Goal: Information Seeking & Learning: Learn about a topic

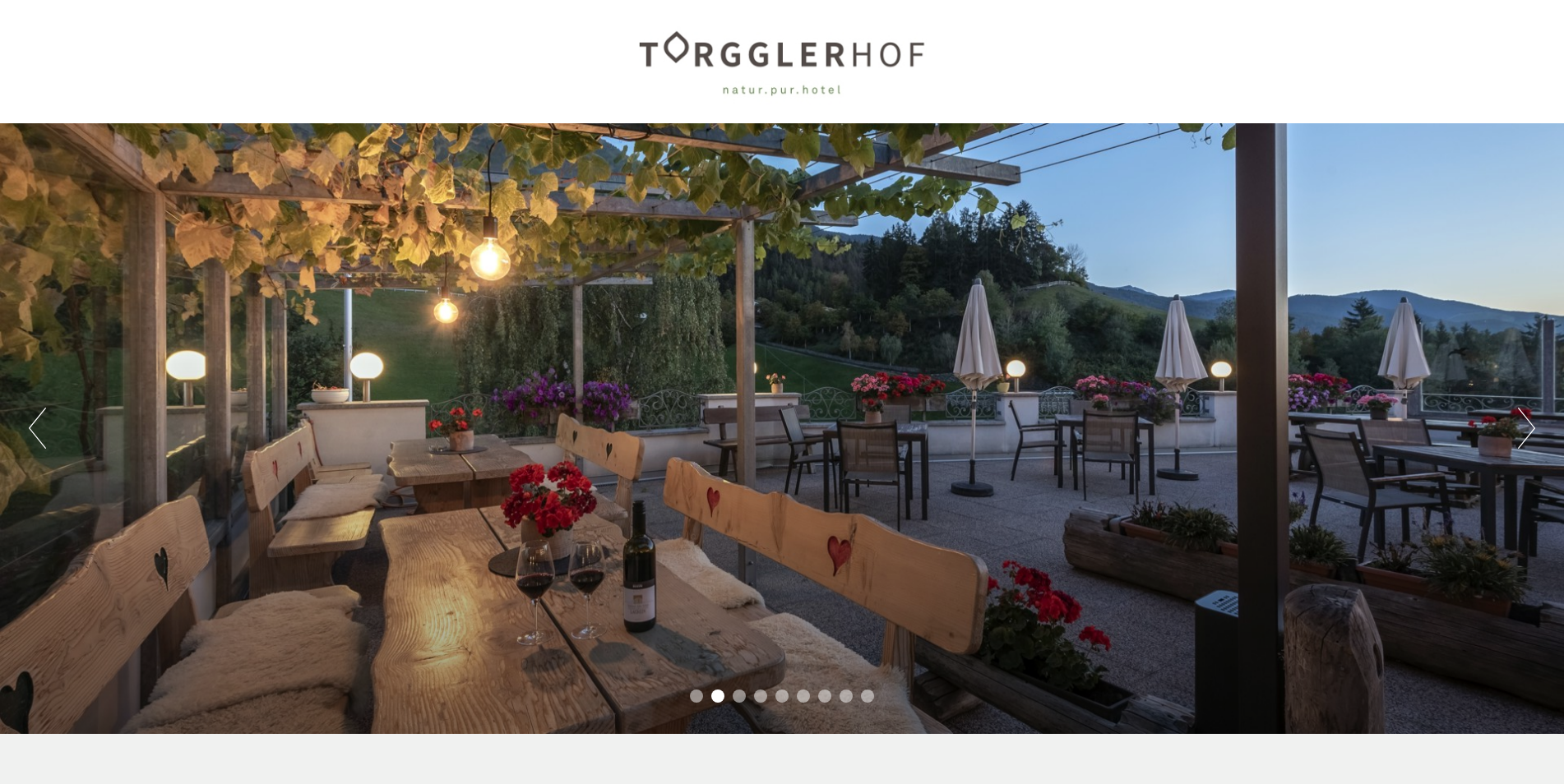
click at [34, 421] on button "Previous" at bounding box center [37, 428] width 18 height 41
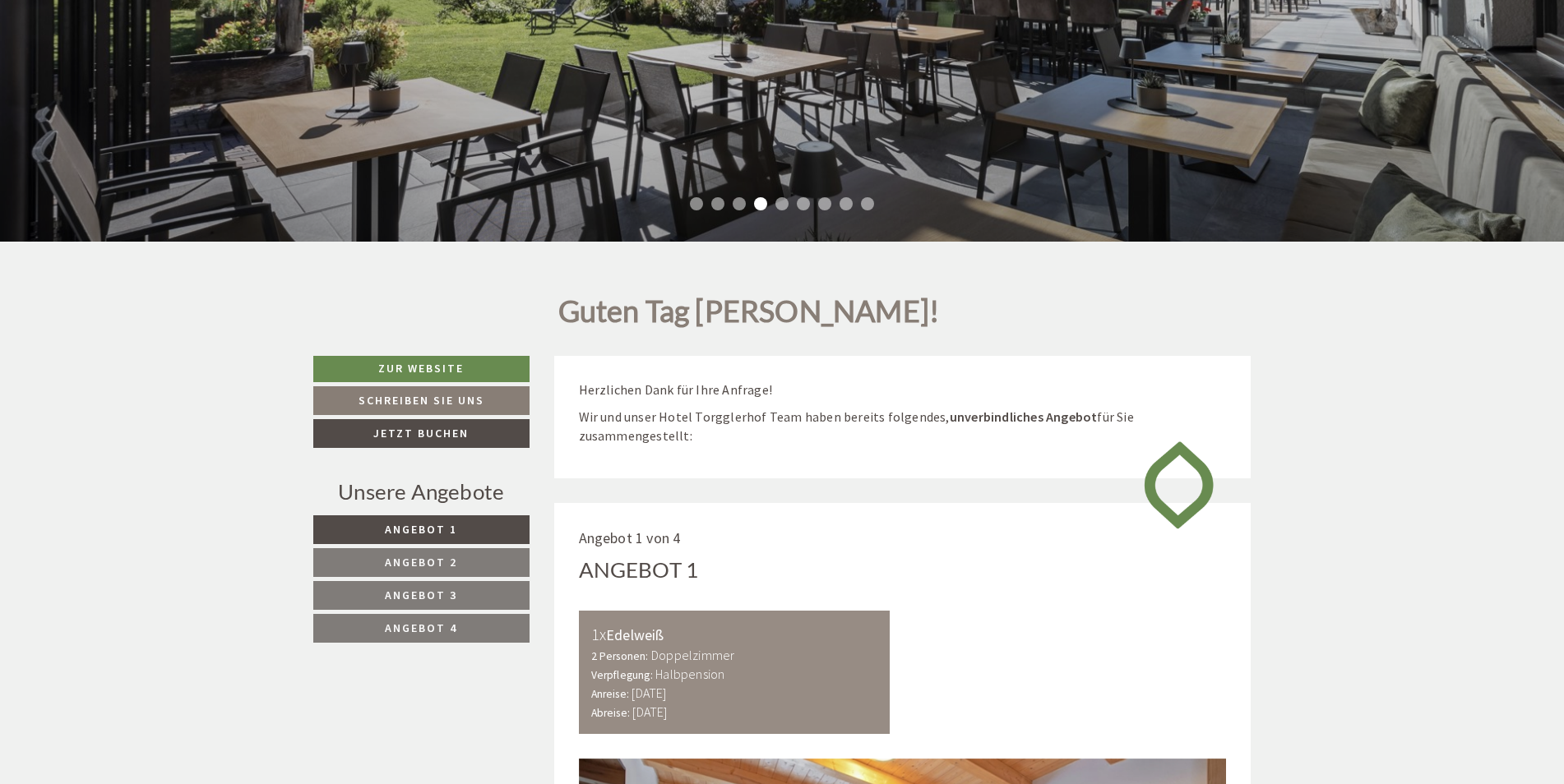
scroll to position [493, 0]
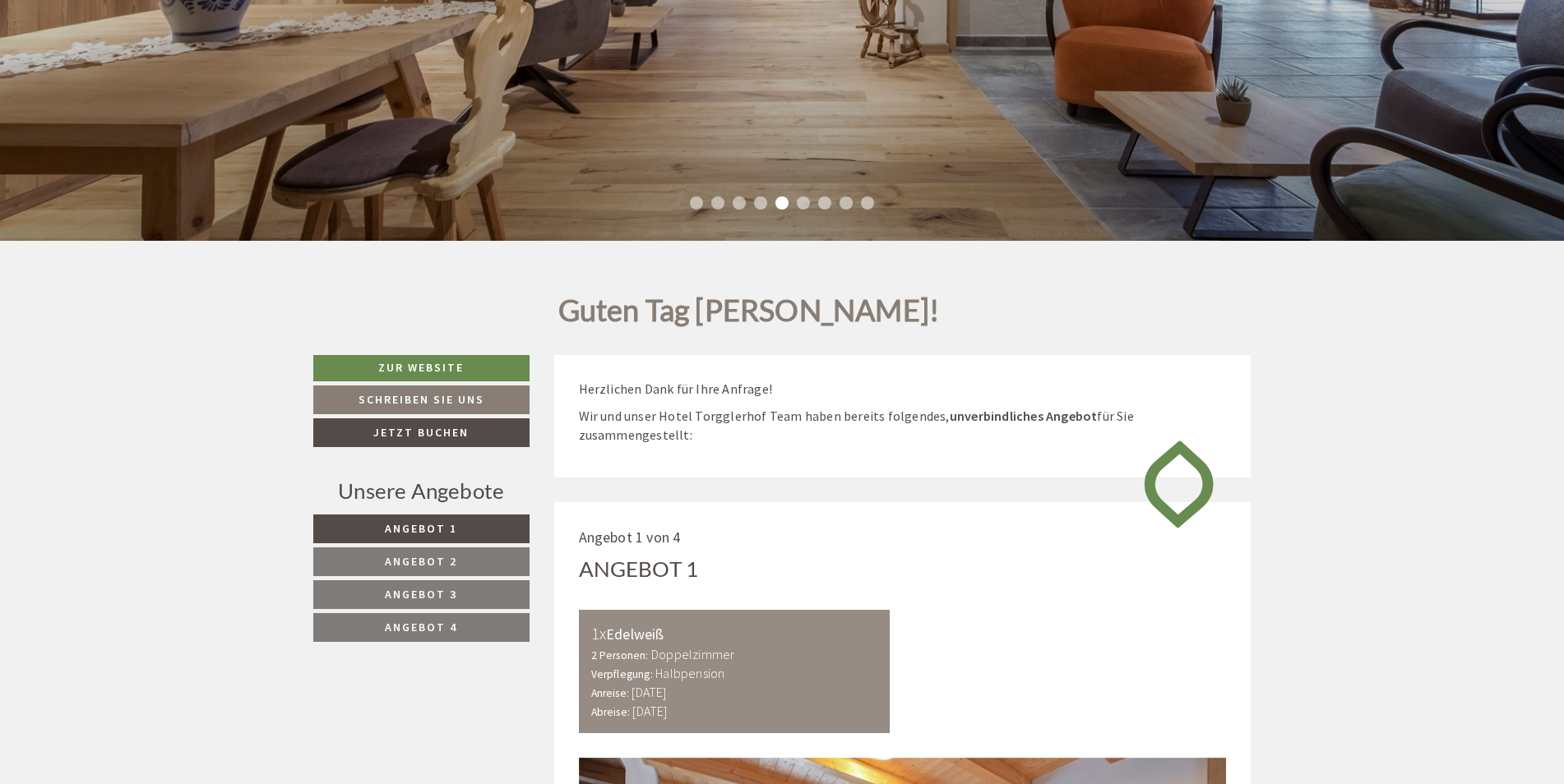
click at [426, 591] on span "Angebot 3" at bounding box center [421, 595] width 72 height 15
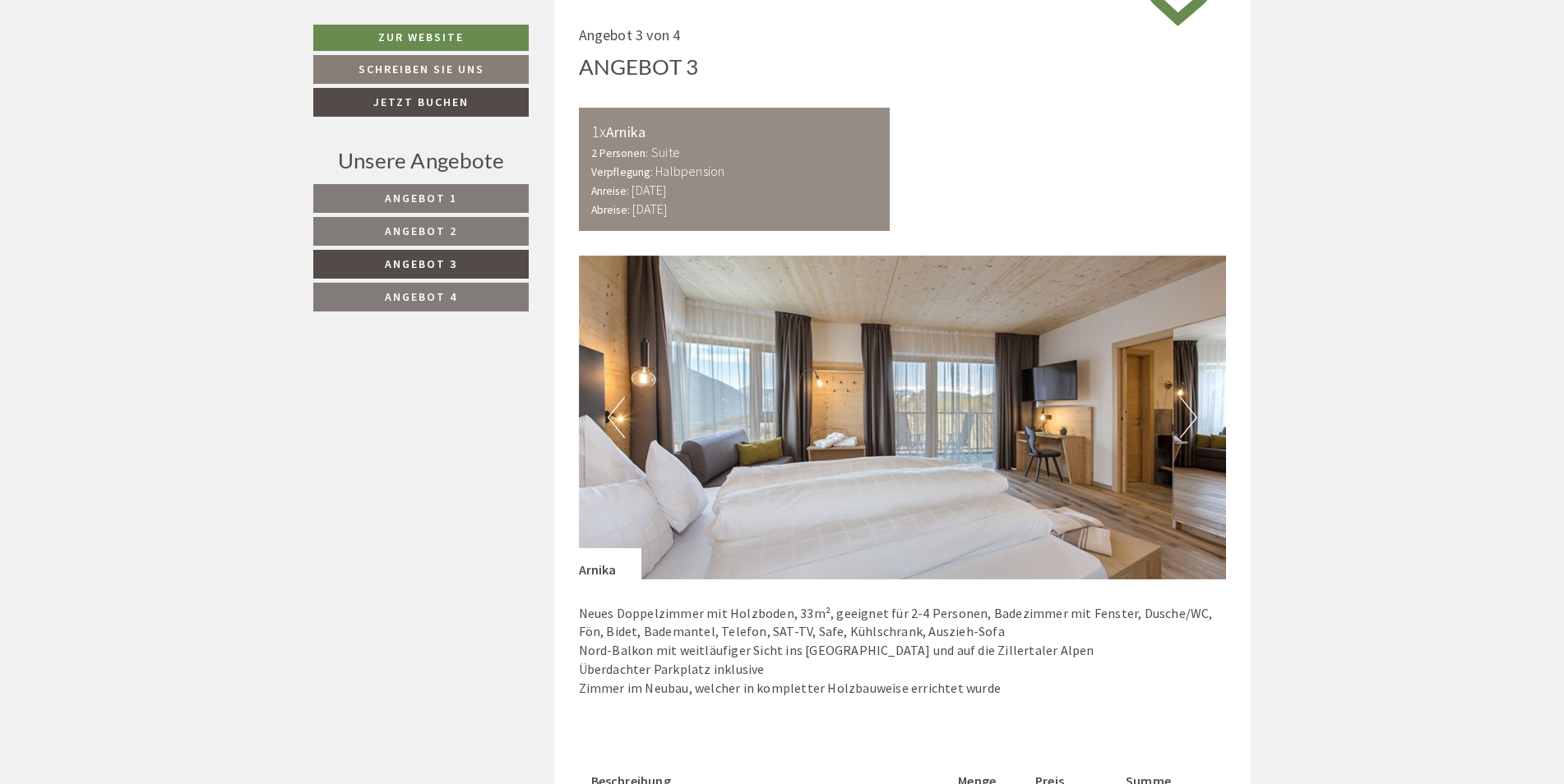
scroll to position [914, 0]
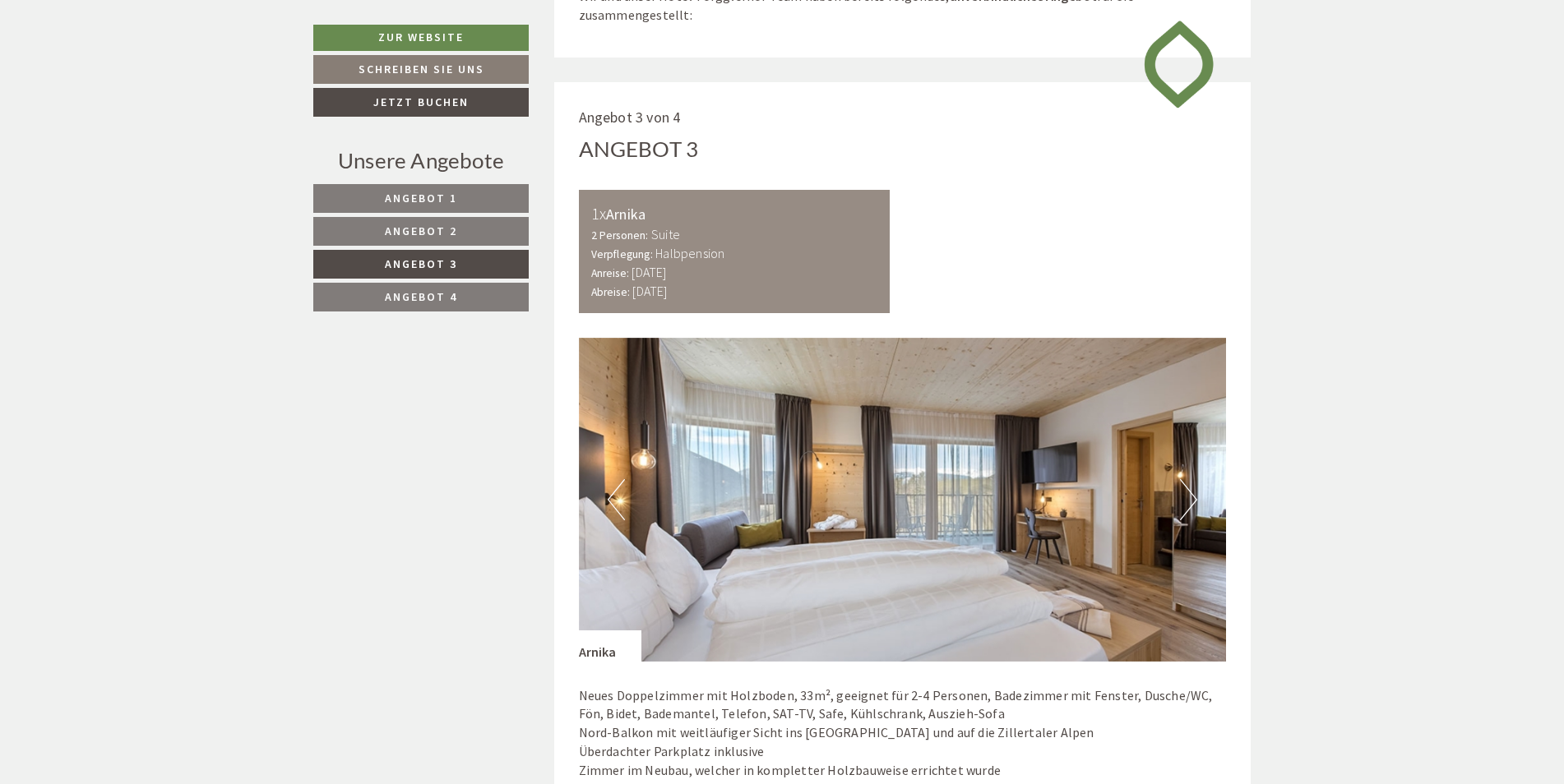
click at [410, 229] on span "Angebot 2" at bounding box center [421, 231] width 72 height 15
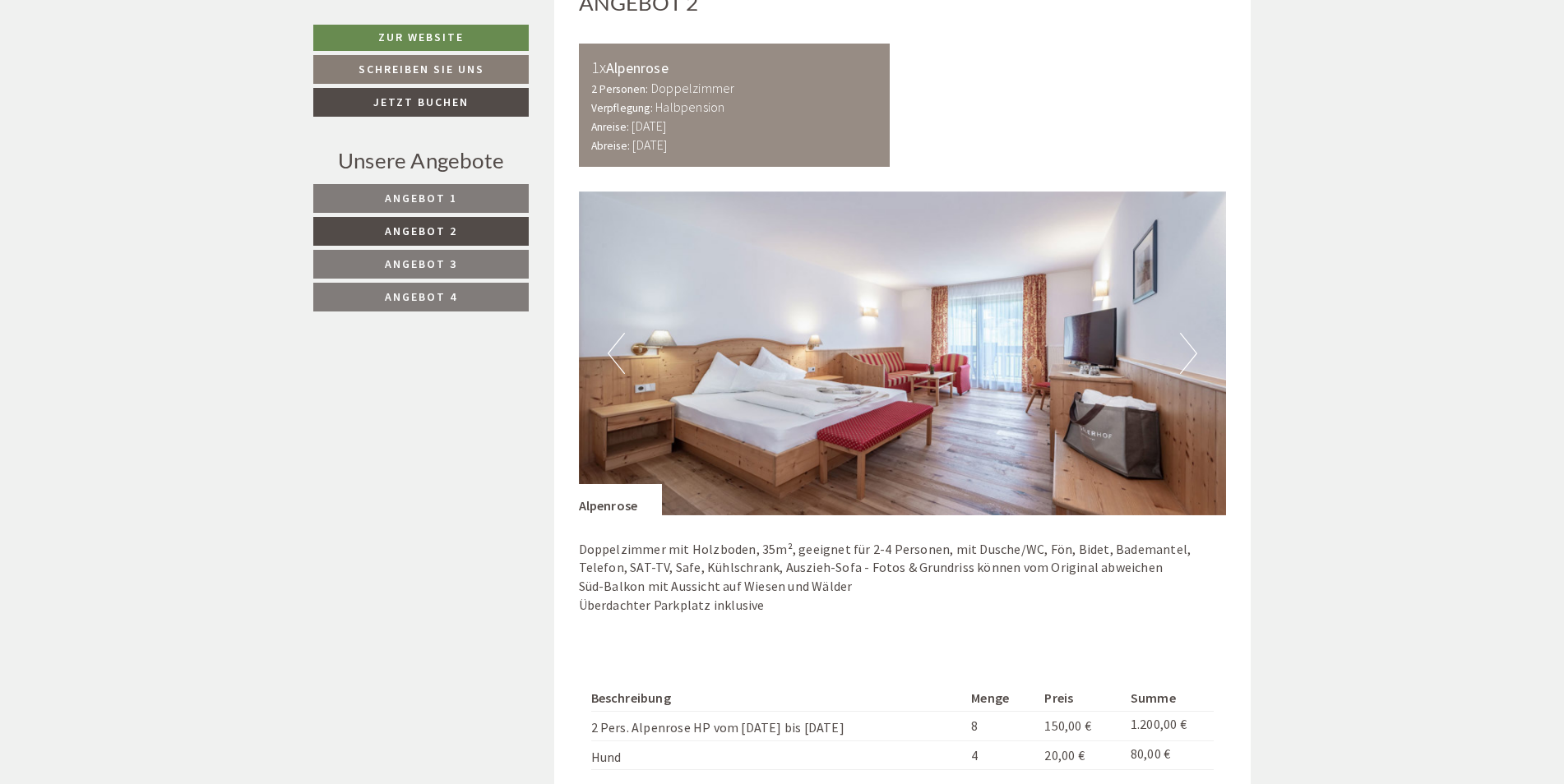
scroll to position [1160, 0]
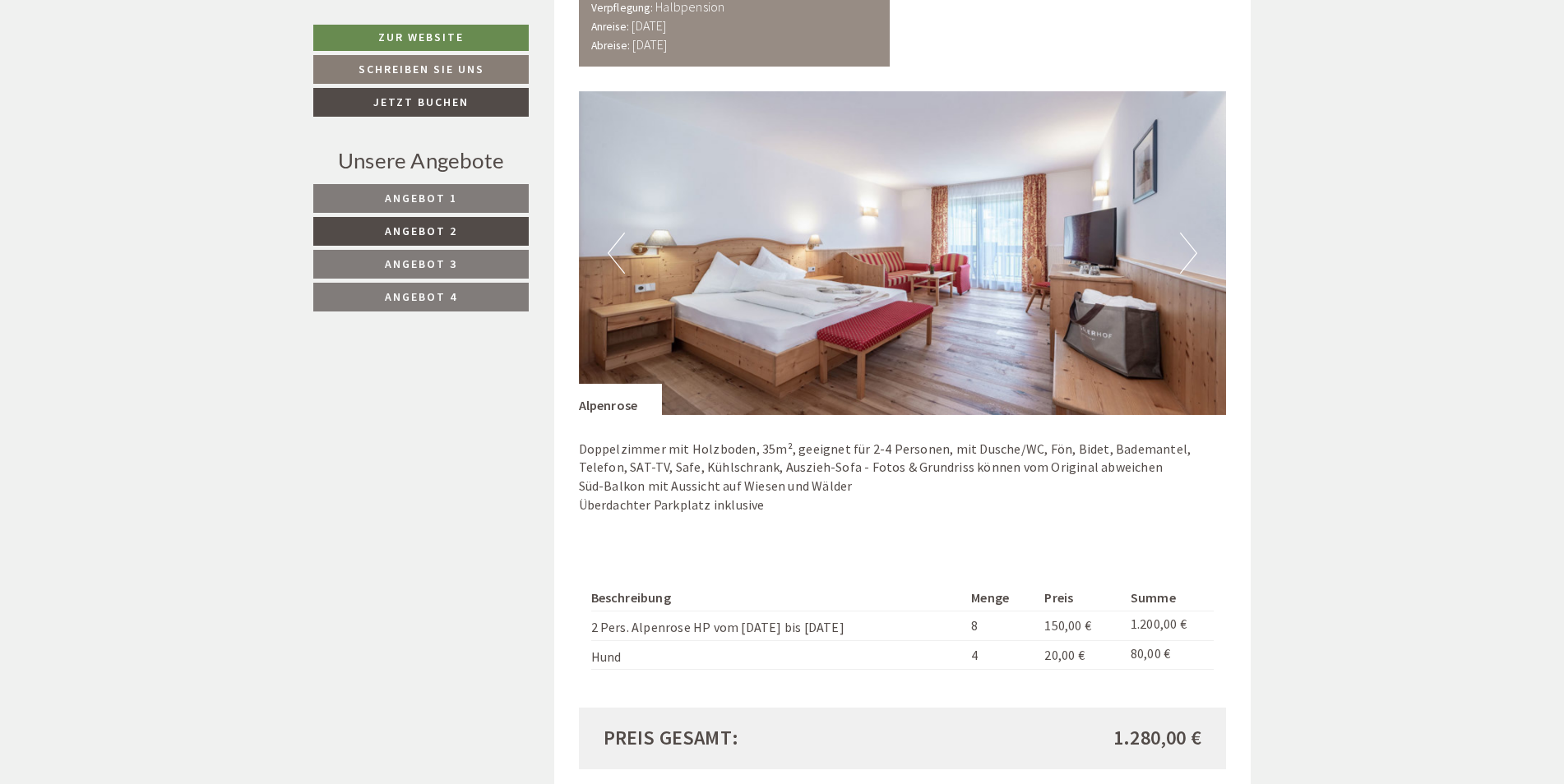
click at [432, 291] on span "Angebot 4" at bounding box center [421, 297] width 72 height 15
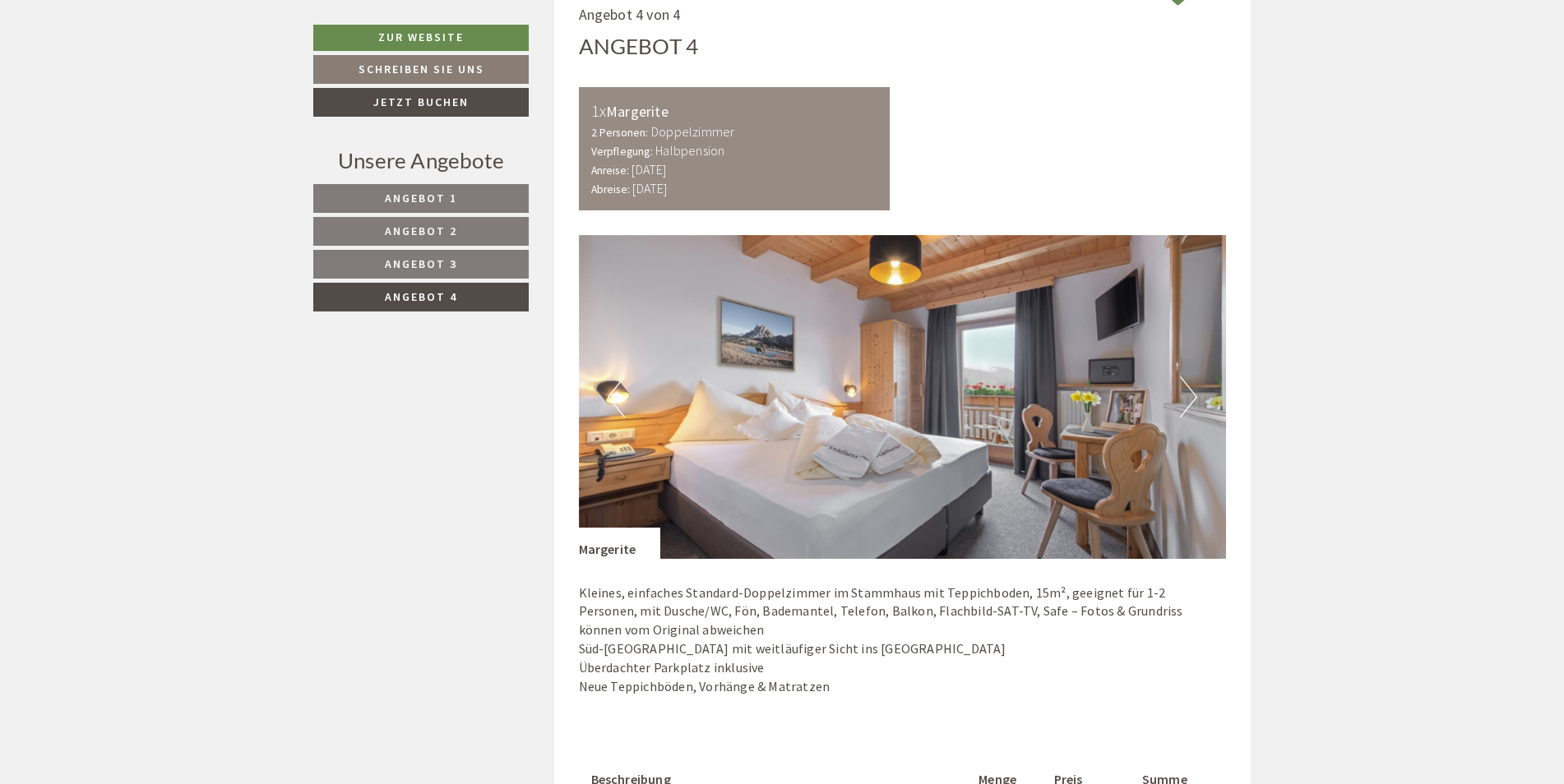
scroll to position [914, 0]
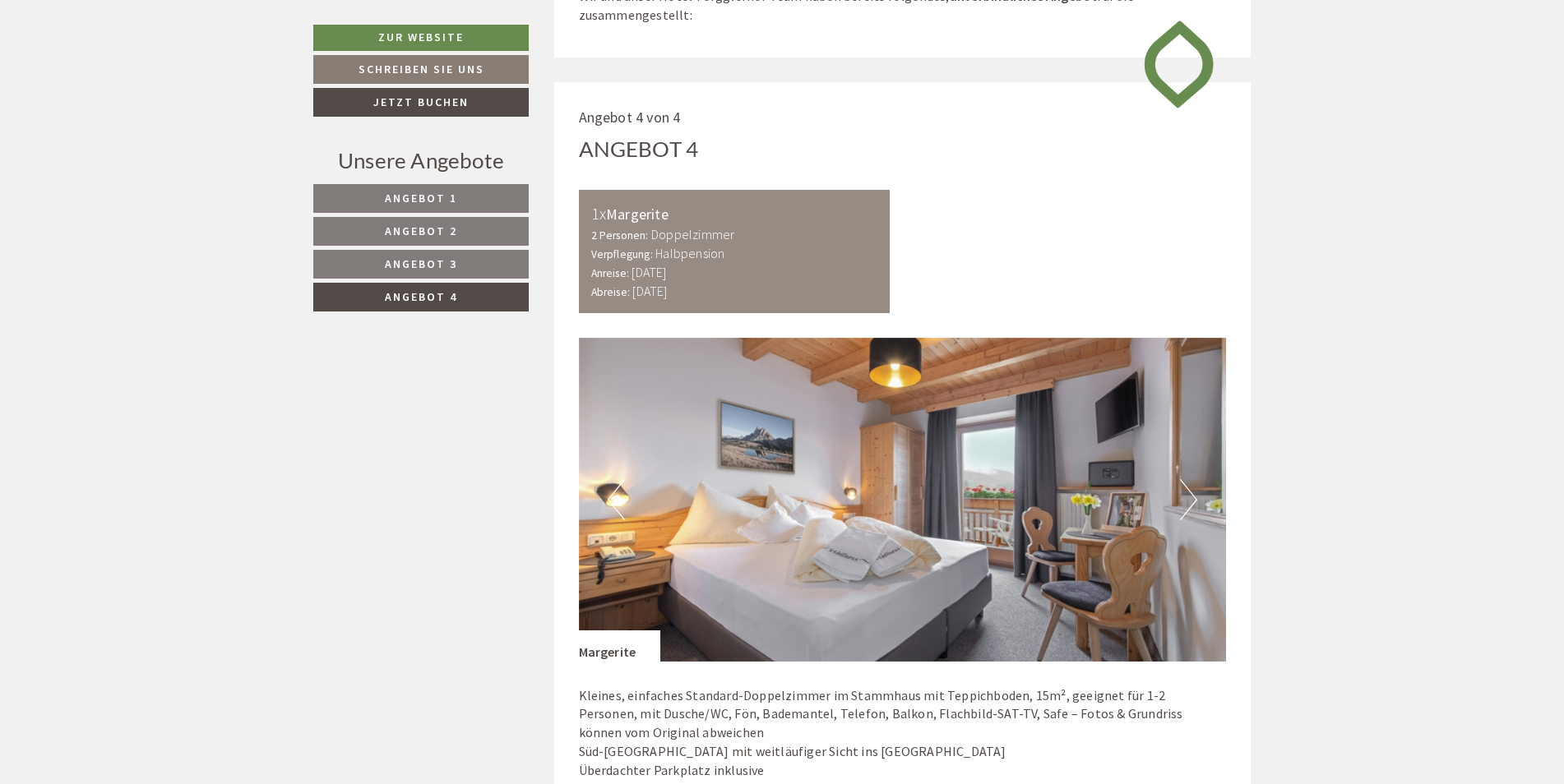
click at [416, 190] on link "Angebot 1" at bounding box center [421, 199] width 215 height 28
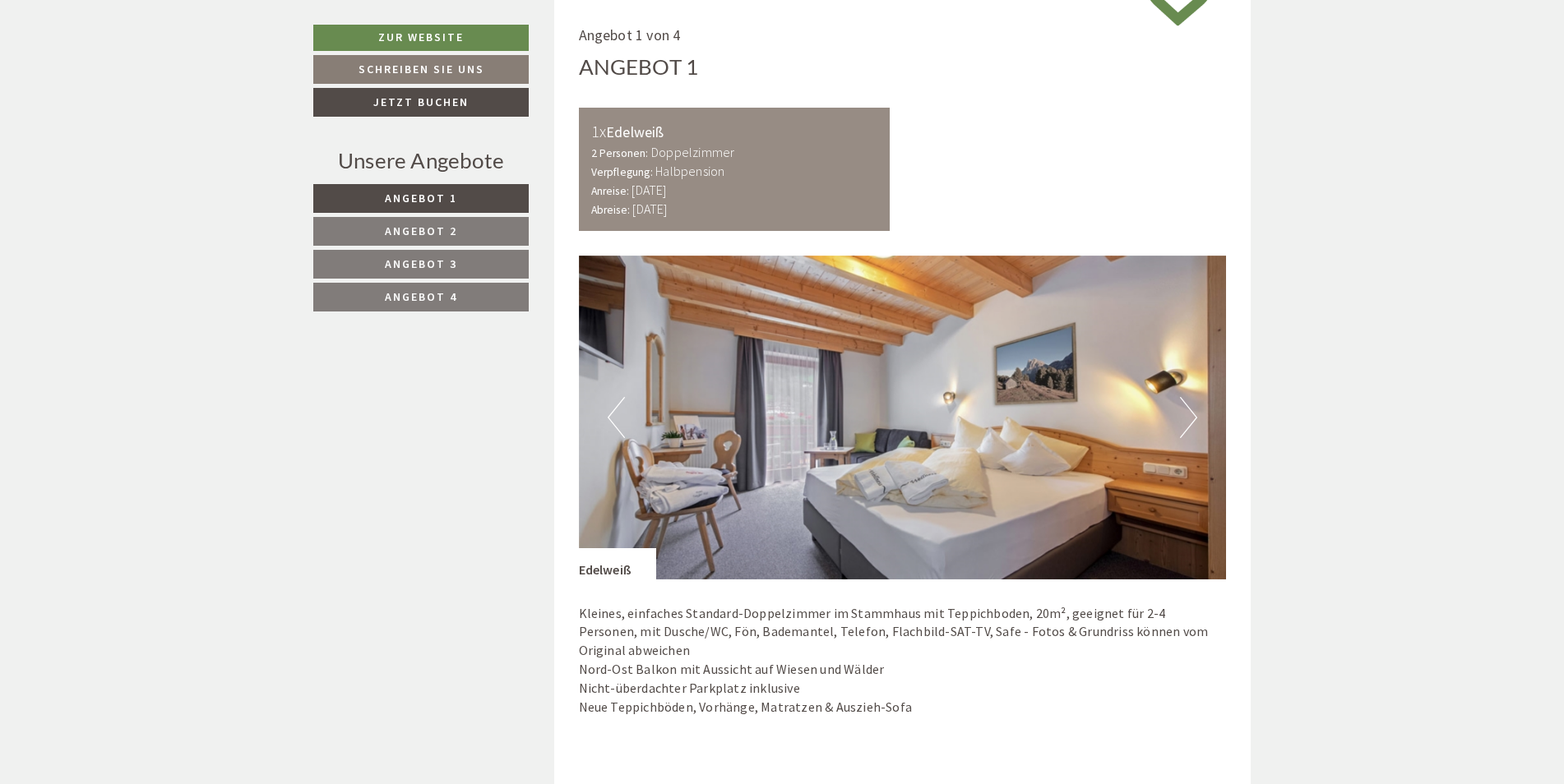
click at [462, 224] on link "Angebot 2" at bounding box center [421, 231] width 215 height 28
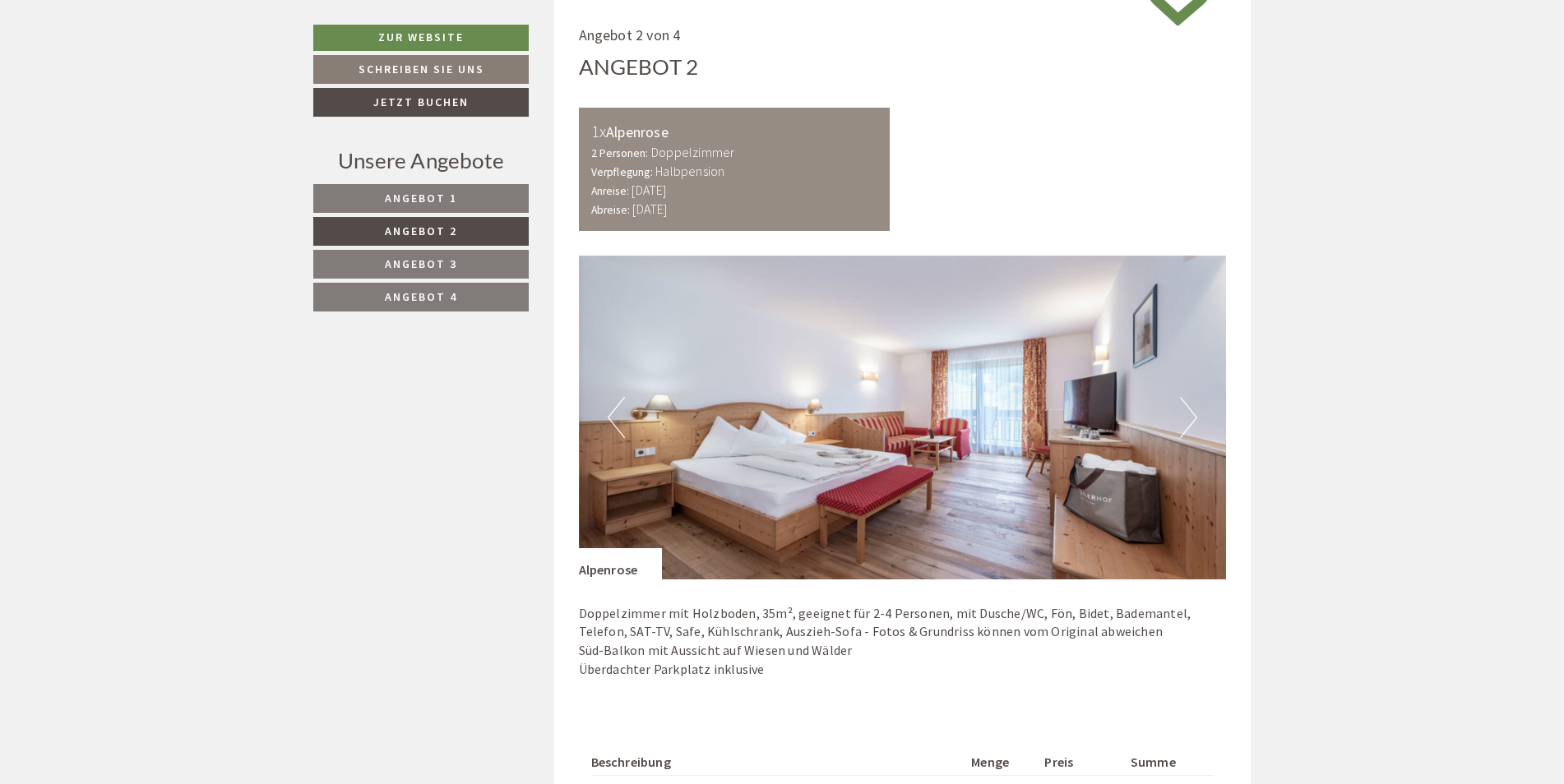
click at [433, 260] on span "Angebot 3" at bounding box center [421, 264] width 72 height 15
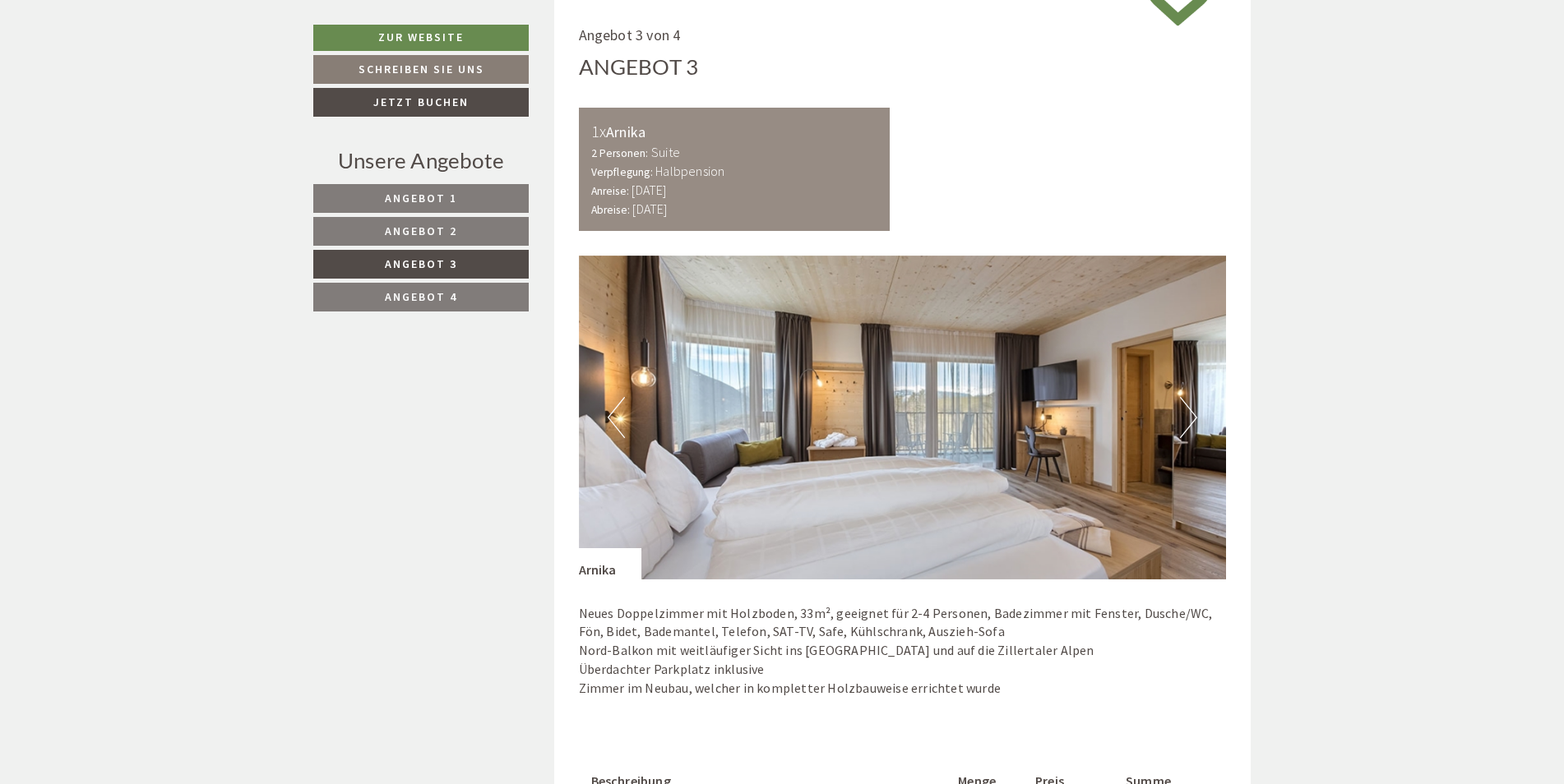
click at [410, 229] on span "Angebot 2" at bounding box center [421, 231] width 72 height 15
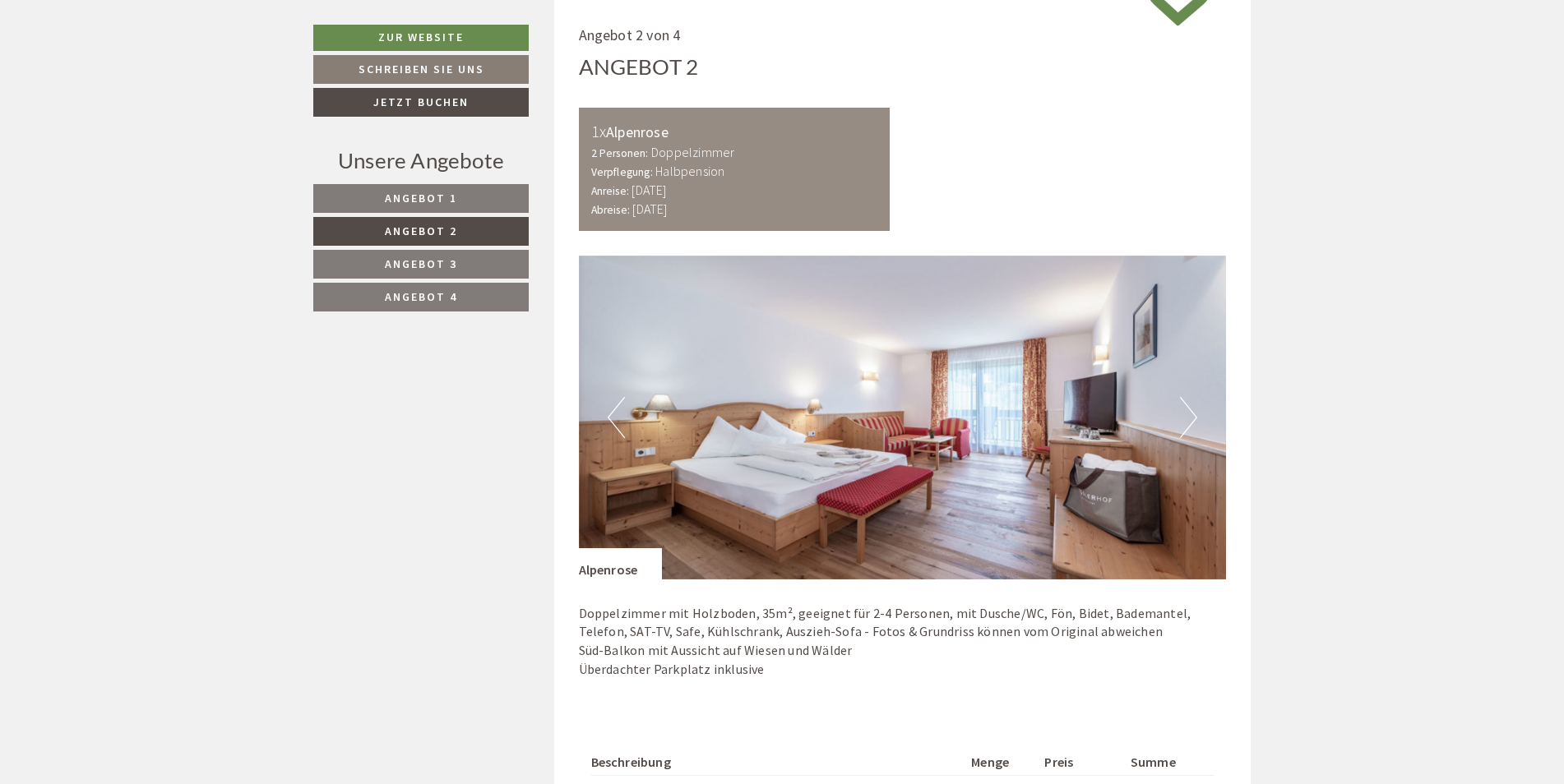
click at [613, 412] on button "Previous" at bounding box center [616, 417] width 18 height 41
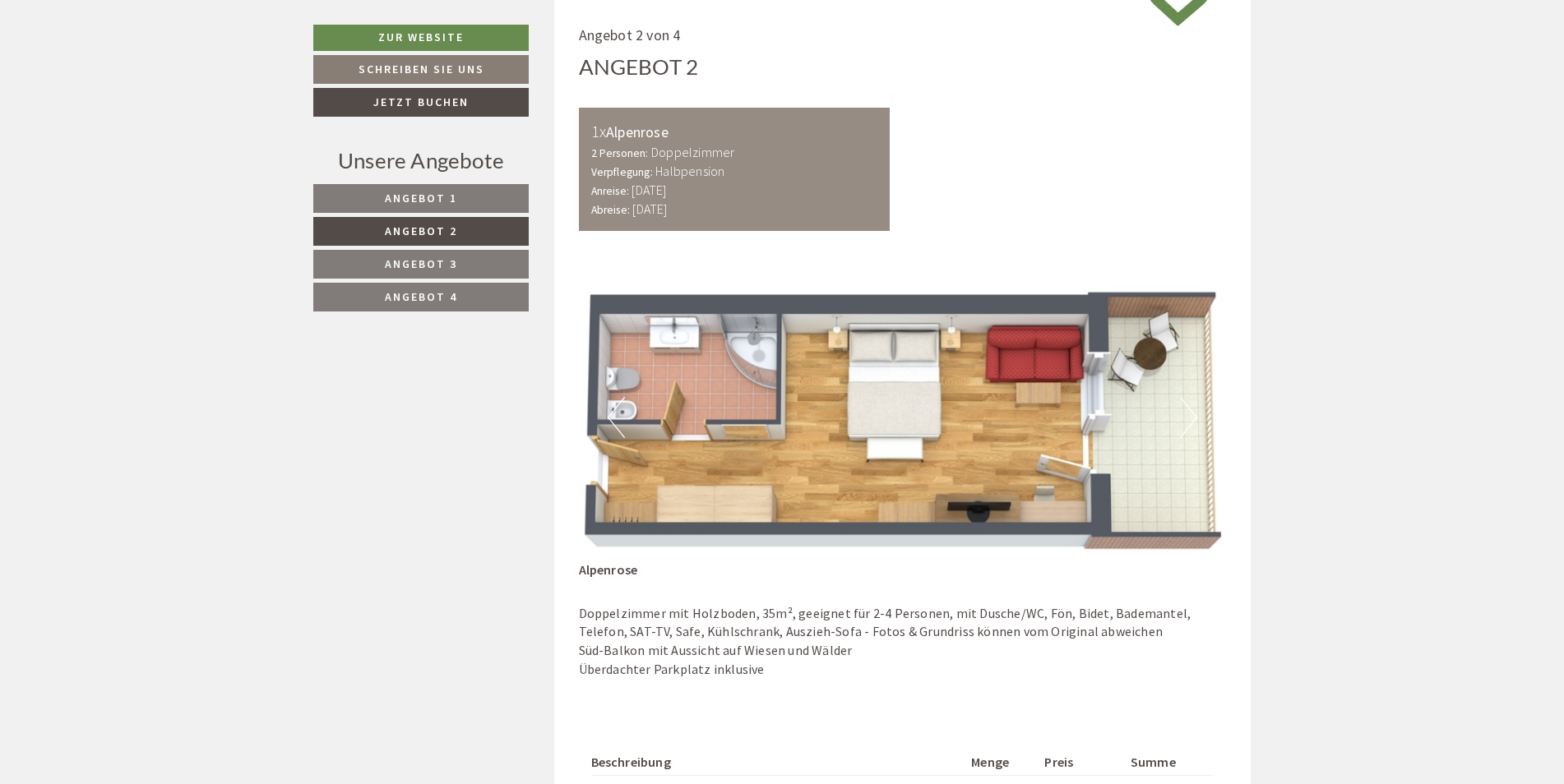
click at [613, 412] on button "Previous" at bounding box center [616, 417] width 18 height 41
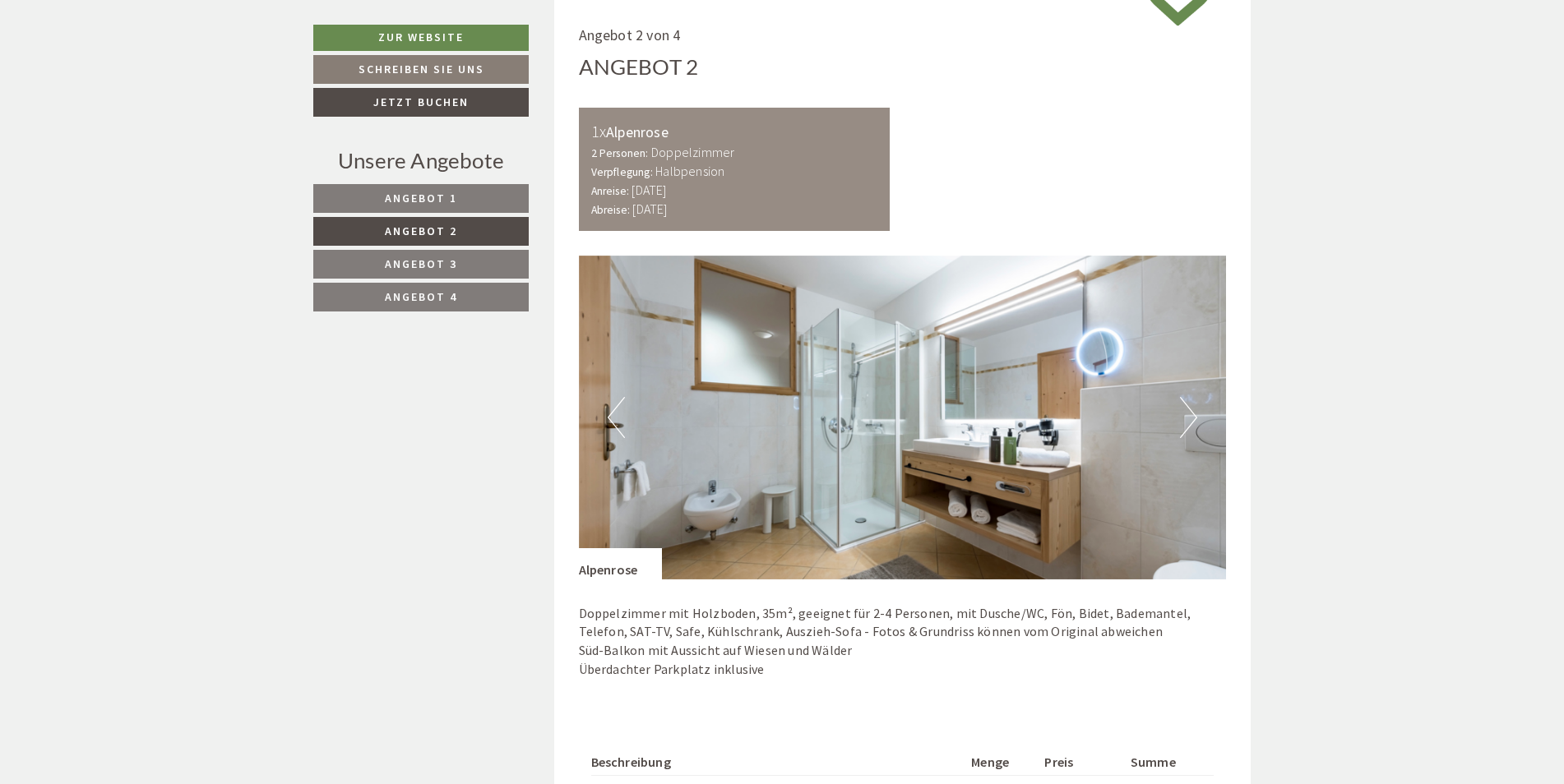
click at [613, 412] on button "Previous" at bounding box center [616, 417] width 18 height 41
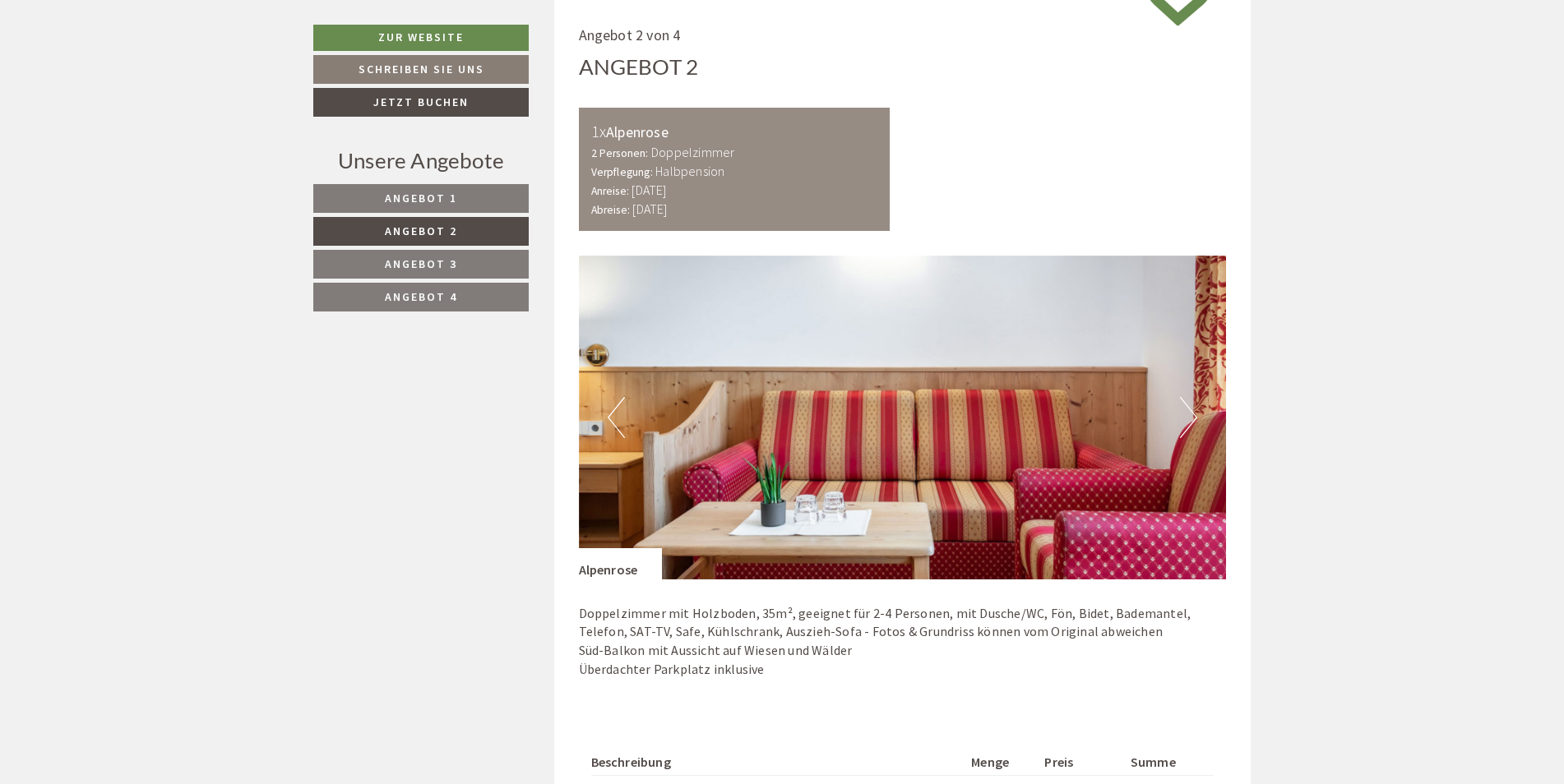
click at [613, 412] on button "Previous" at bounding box center [616, 417] width 18 height 41
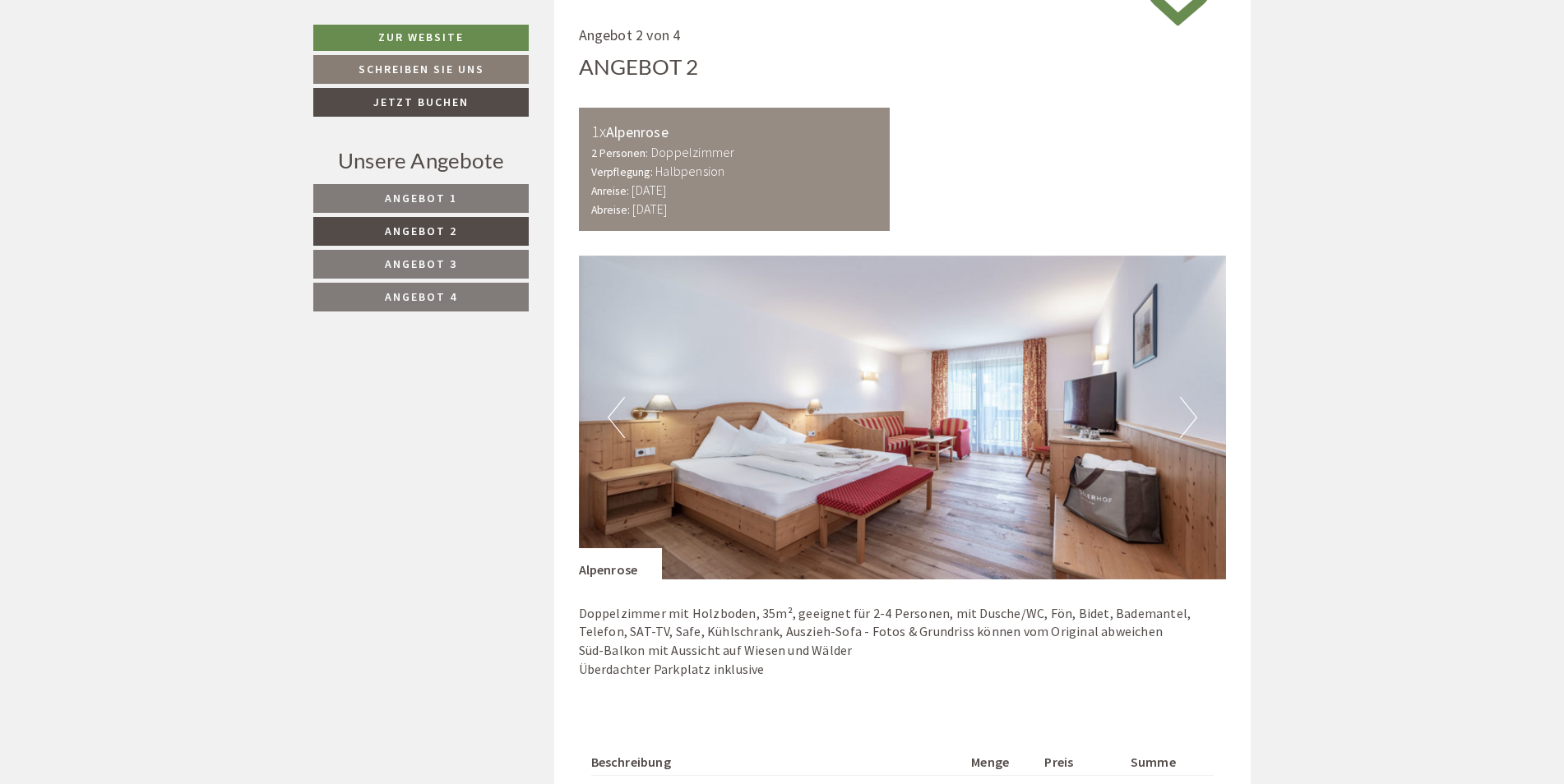
click at [613, 412] on button "Previous" at bounding box center [616, 417] width 18 height 41
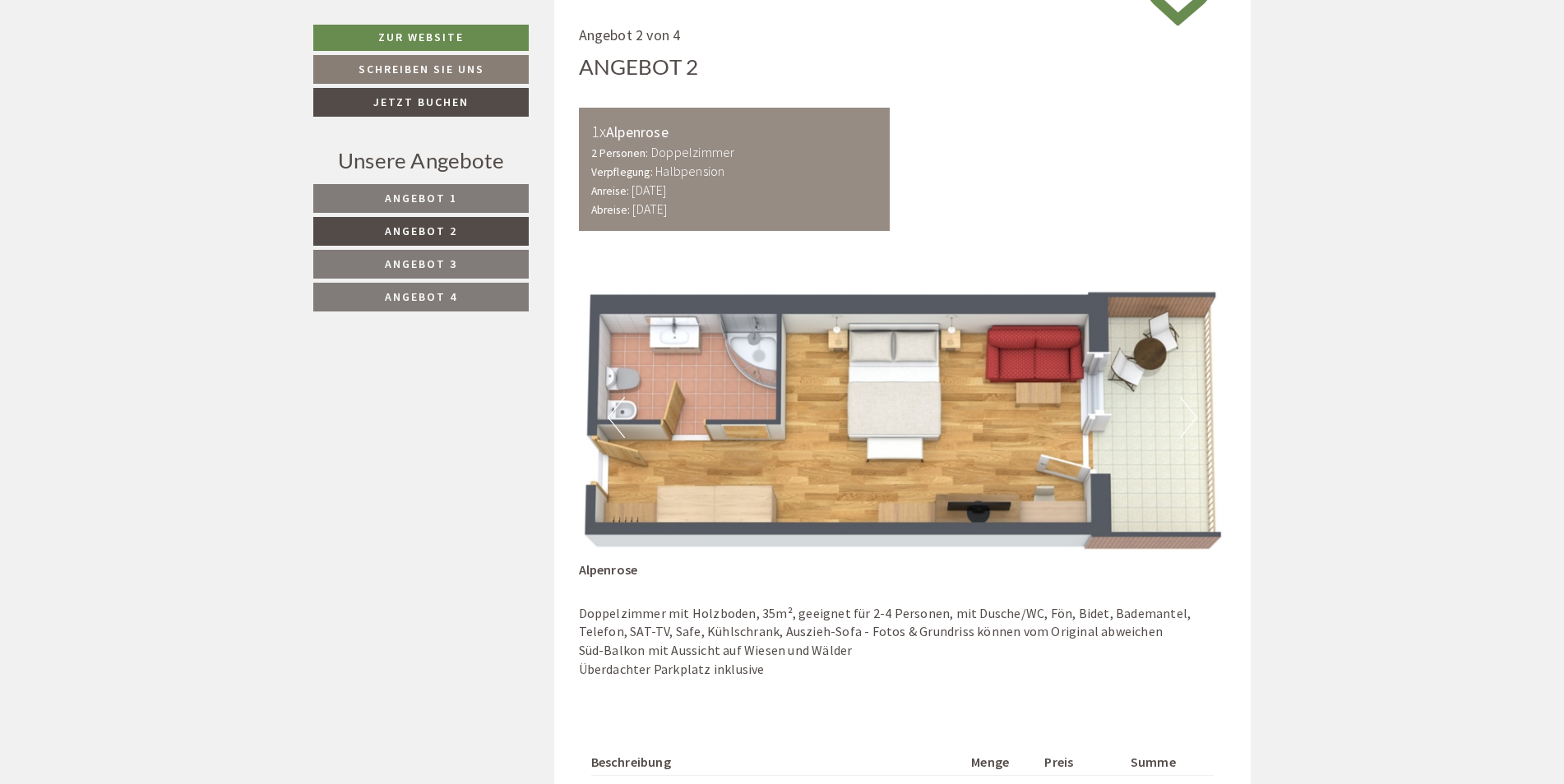
click at [612, 415] on button "Previous" at bounding box center [616, 417] width 18 height 41
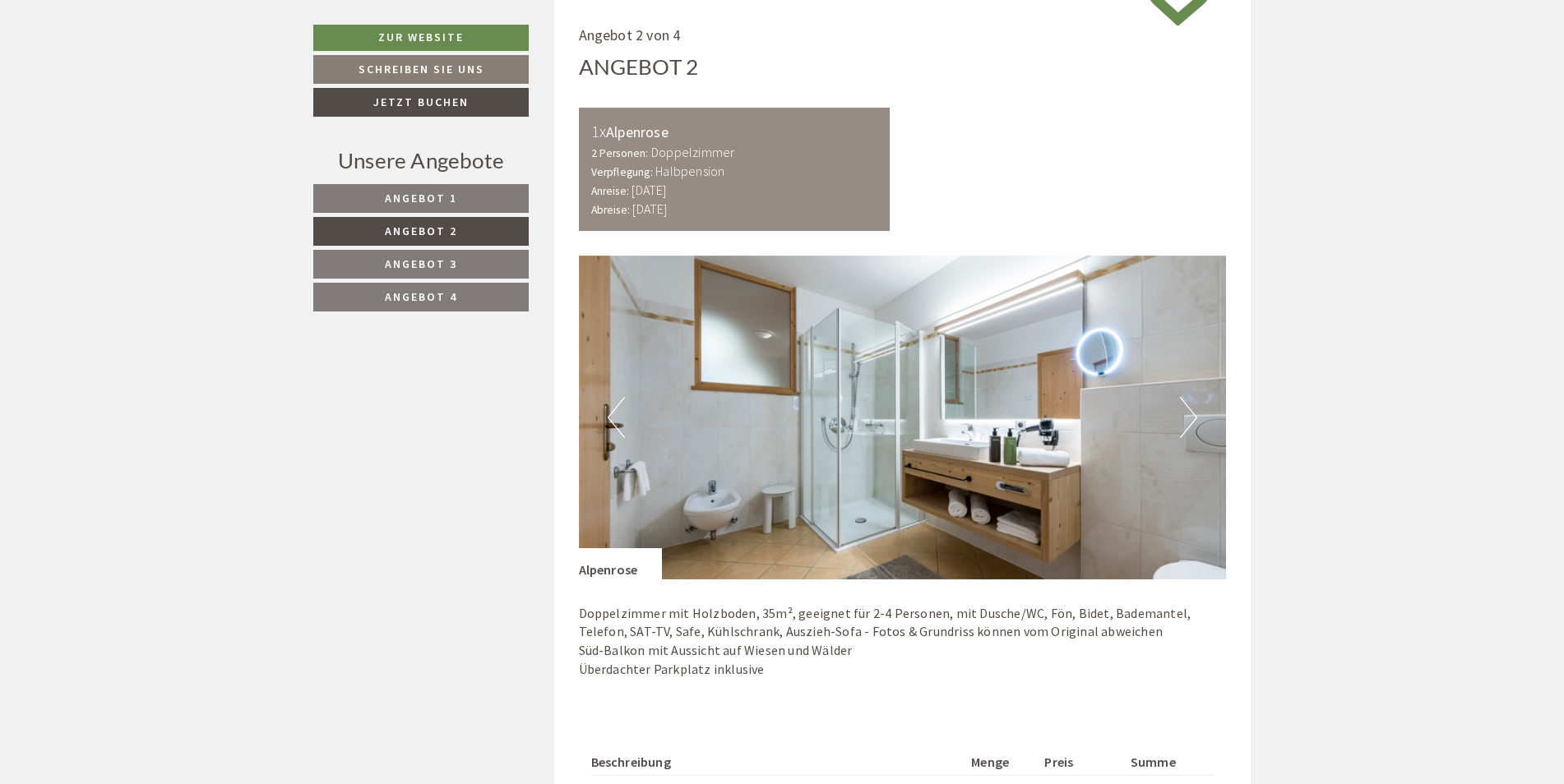
click at [453, 266] on span "Angebot 3" at bounding box center [421, 264] width 72 height 15
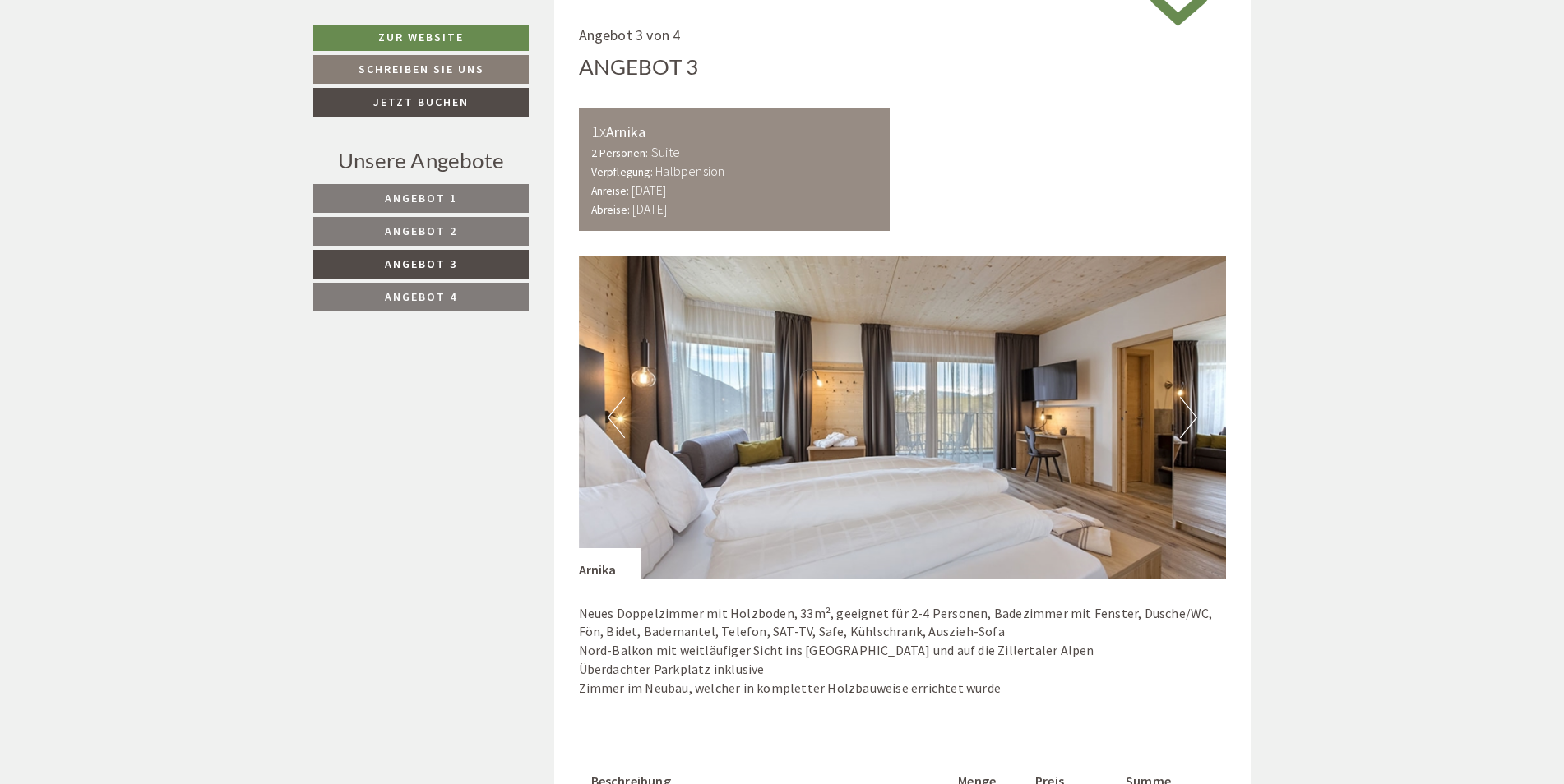
click at [614, 403] on button "Previous" at bounding box center [616, 417] width 18 height 41
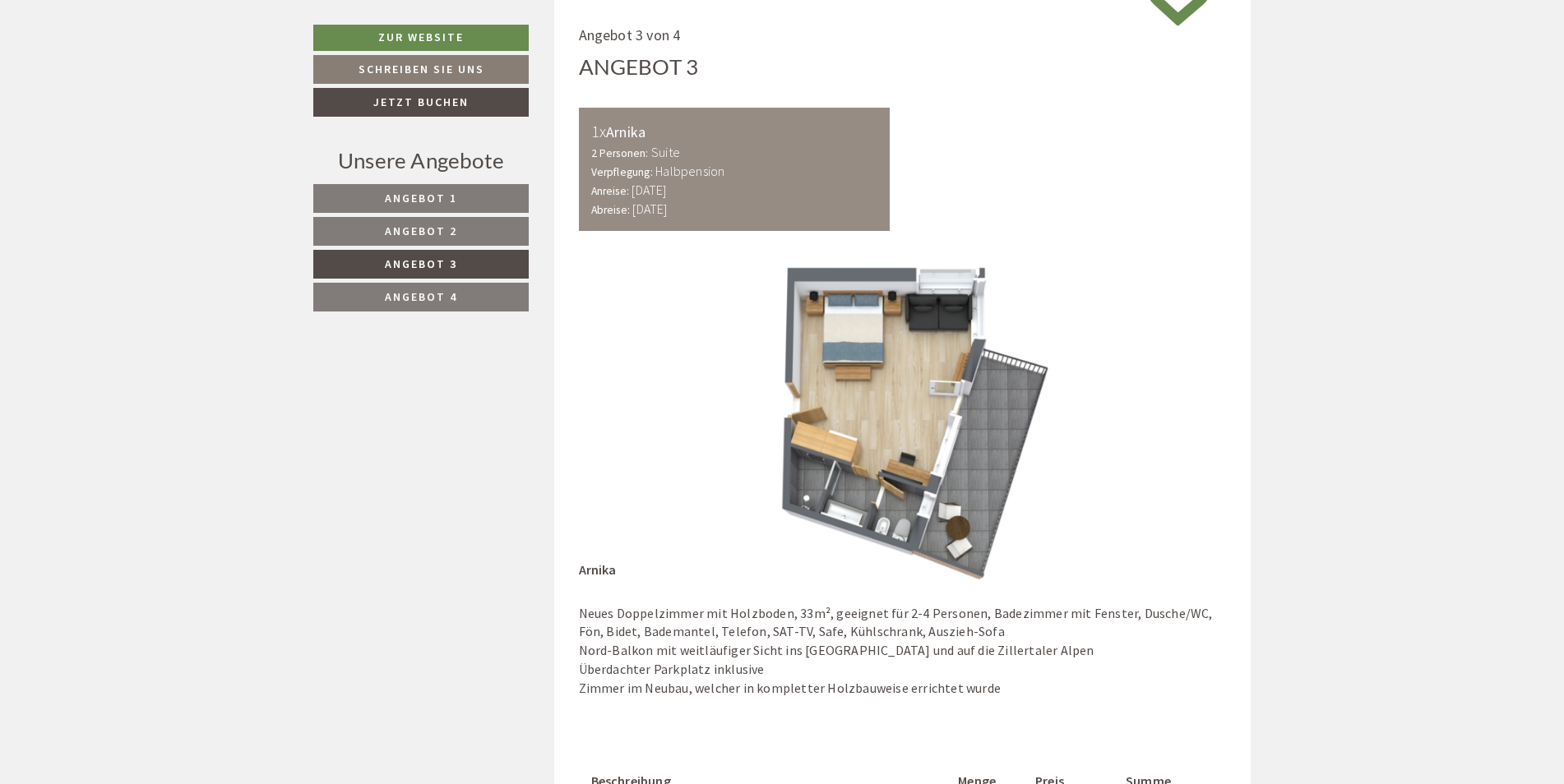
click at [614, 403] on button "Previous" at bounding box center [616, 417] width 18 height 41
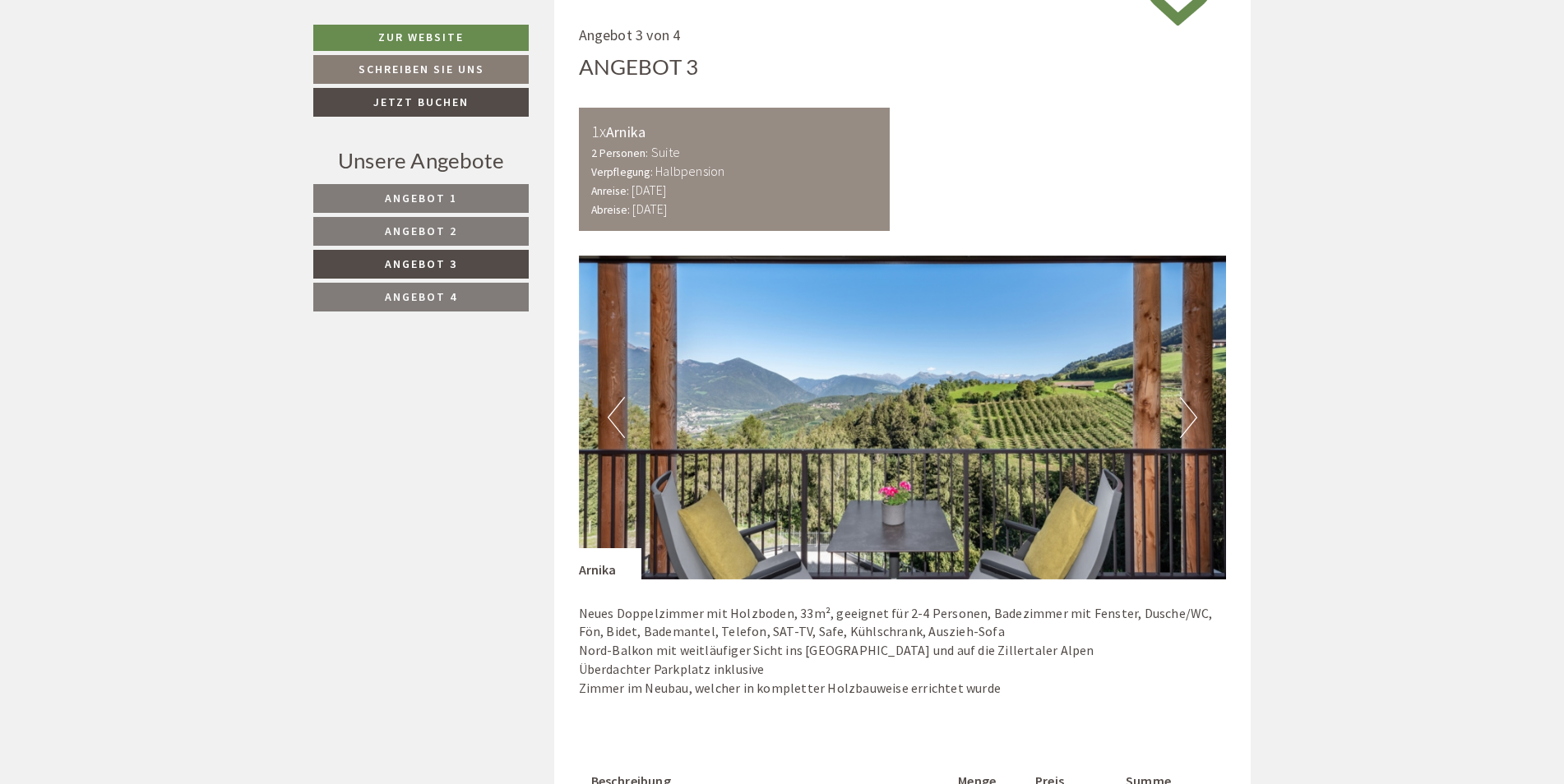
click at [614, 403] on button "Previous" at bounding box center [616, 417] width 18 height 41
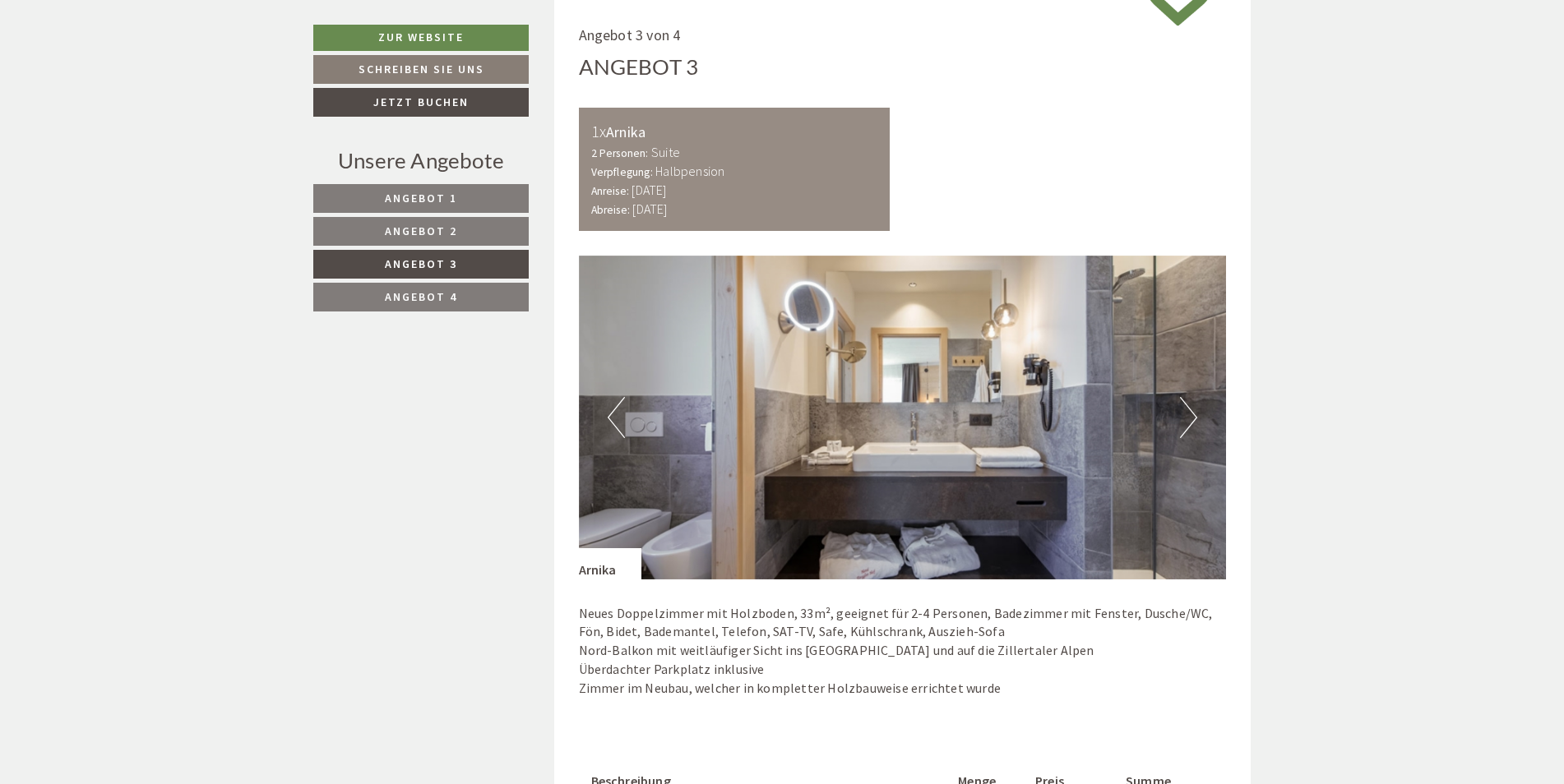
click at [614, 403] on button "Previous" at bounding box center [616, 417] width 18 height 41
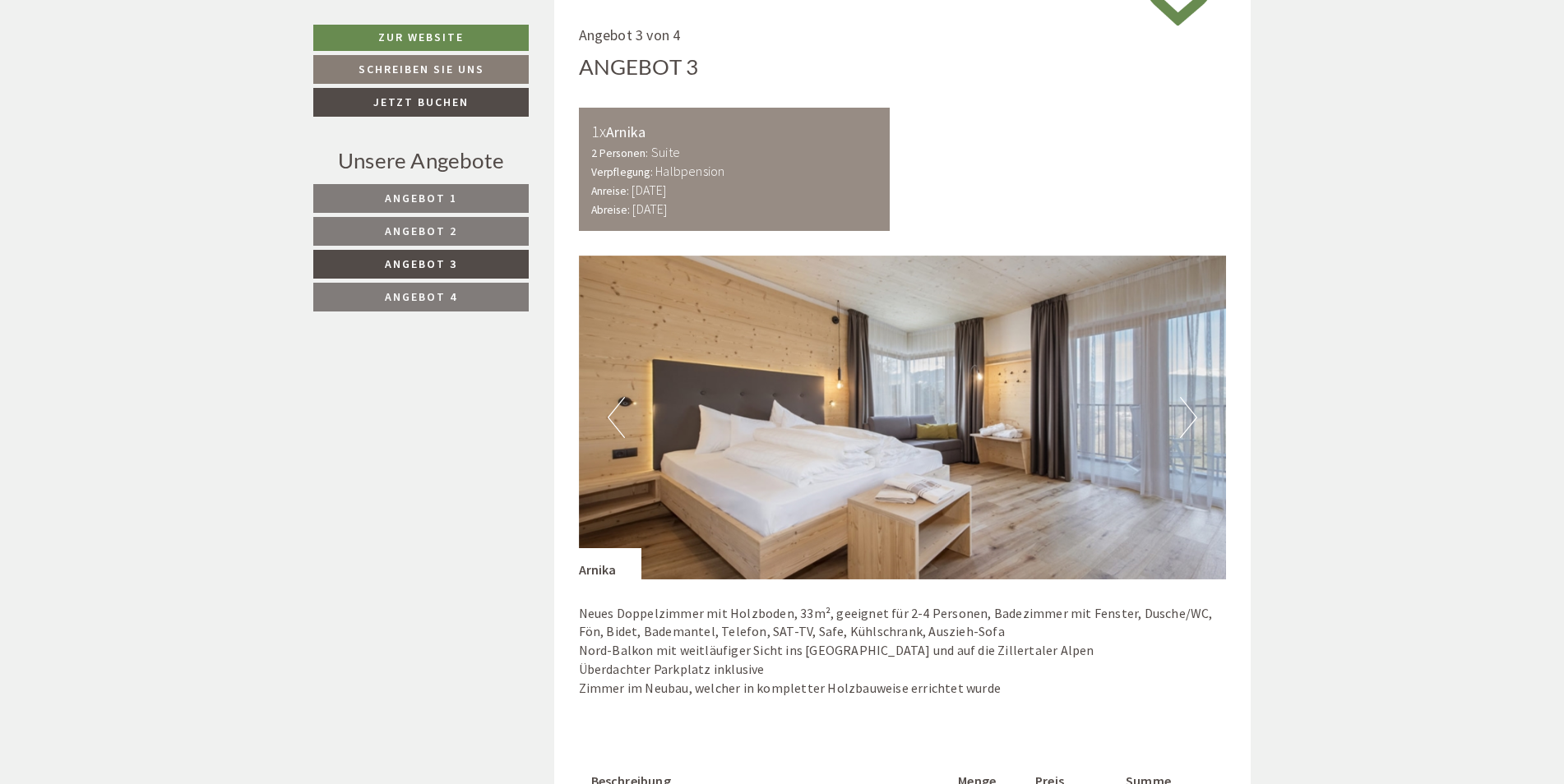
click at [614, 403] on button "Previous" at bounding box center [616, 417] width 18 height 41
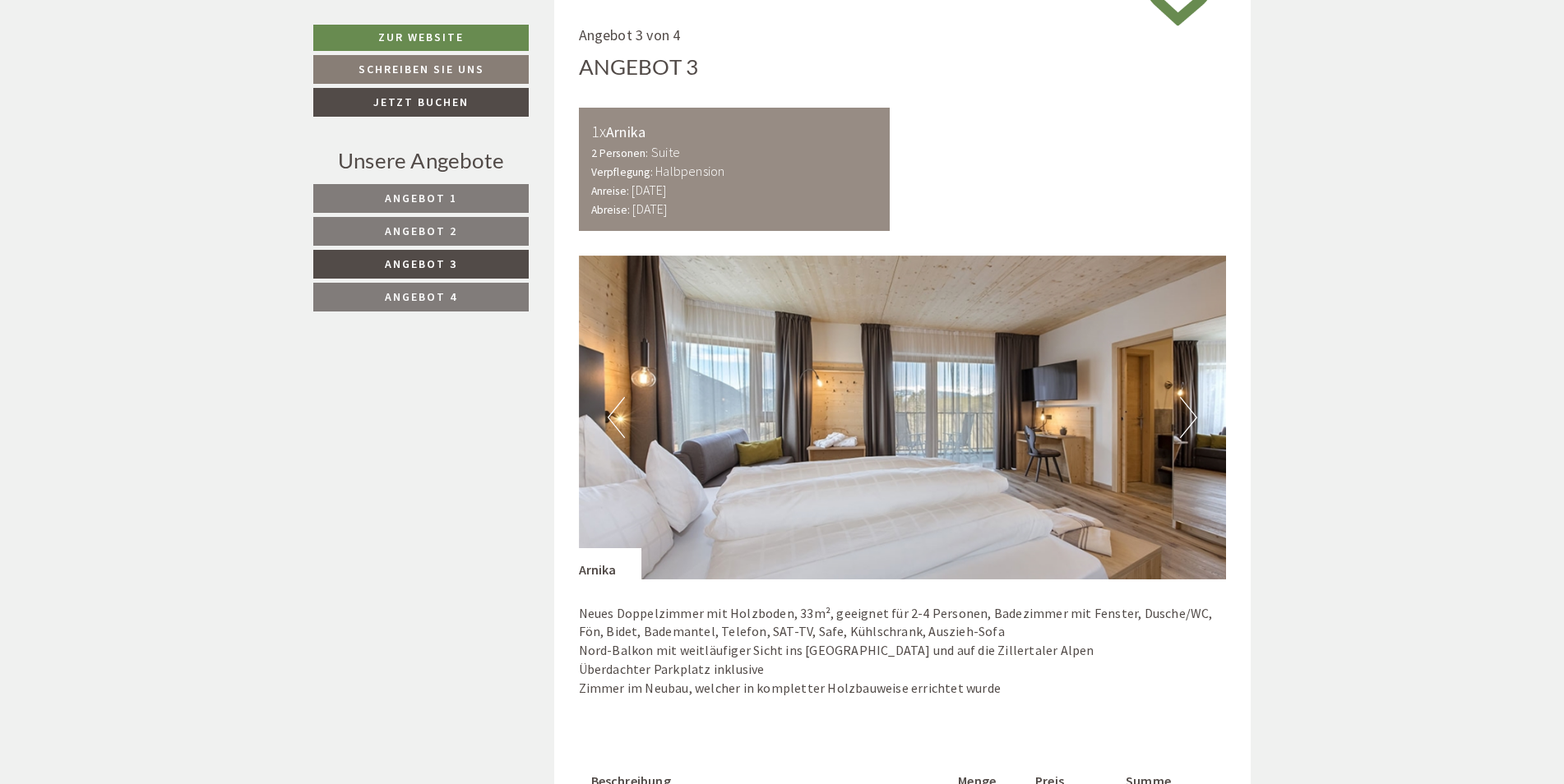
click at [614, 403] on button "Previous" at bounding box center [616, 417] width 18 height 41
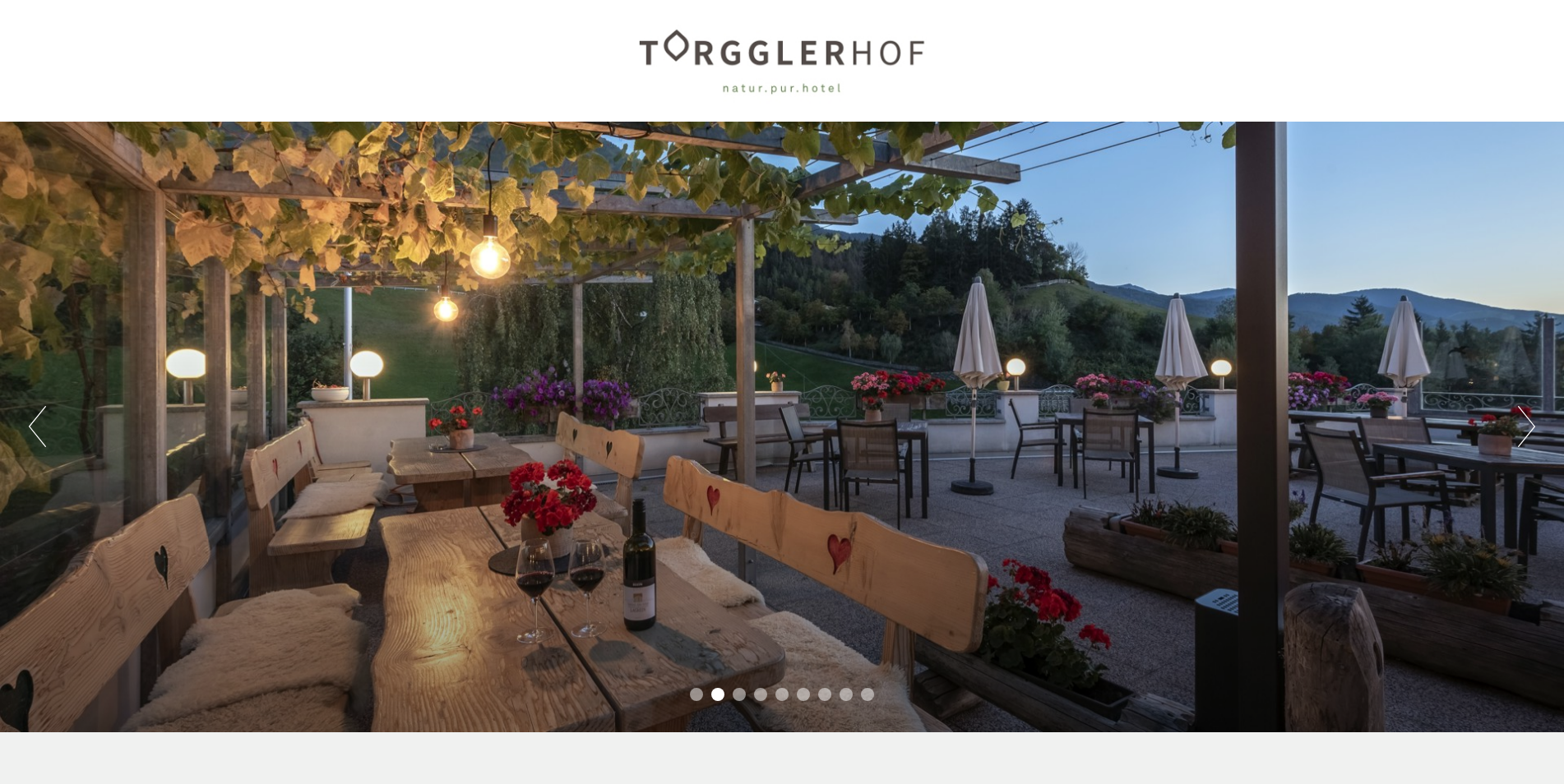
scroll to position [0, 0]
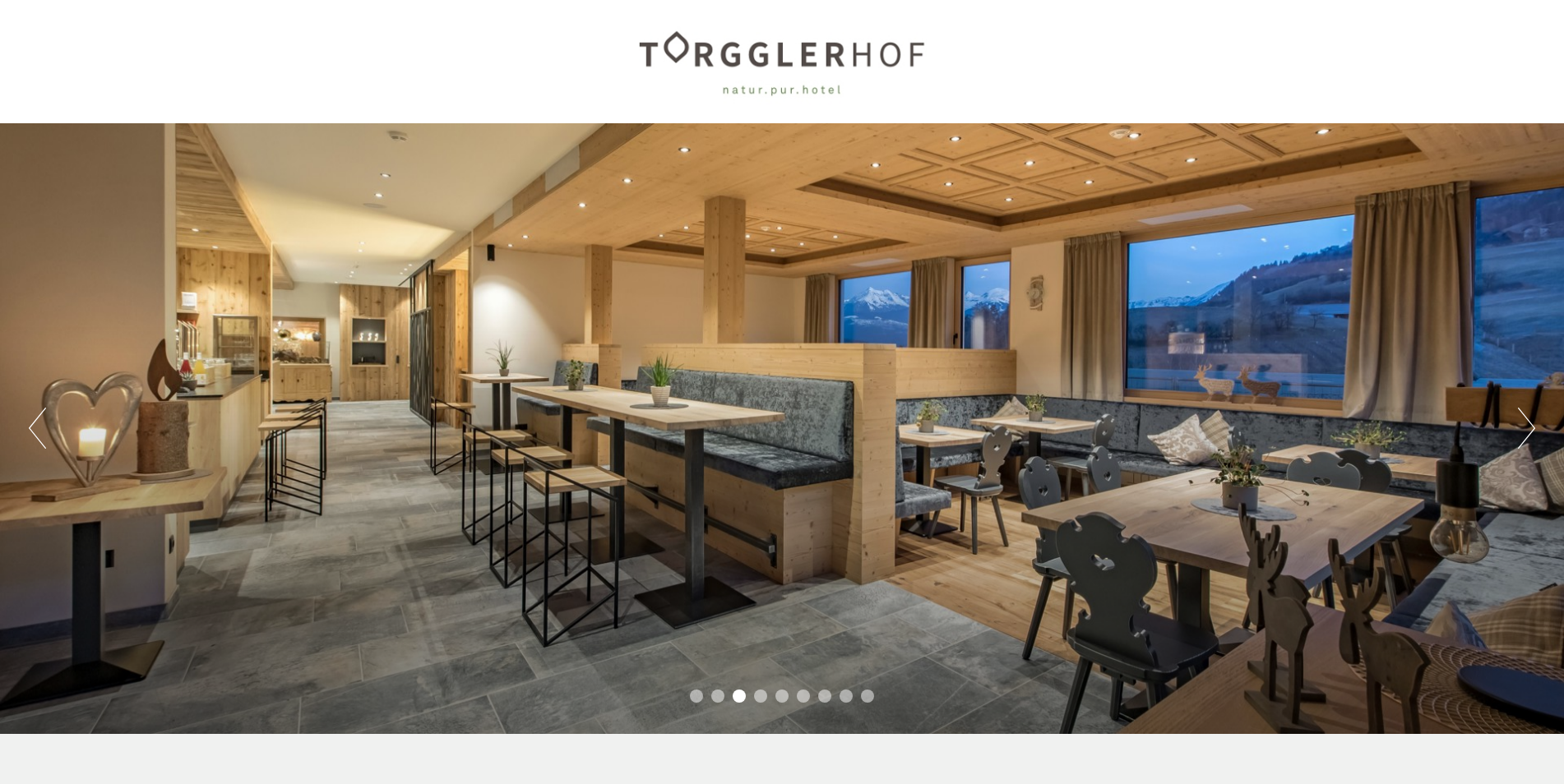
click at [818, 52] on div at bounding box center [782, 62] width 921 height 107
click at [756, 59] on div at bounding box center [782, 62] width 921 height 107
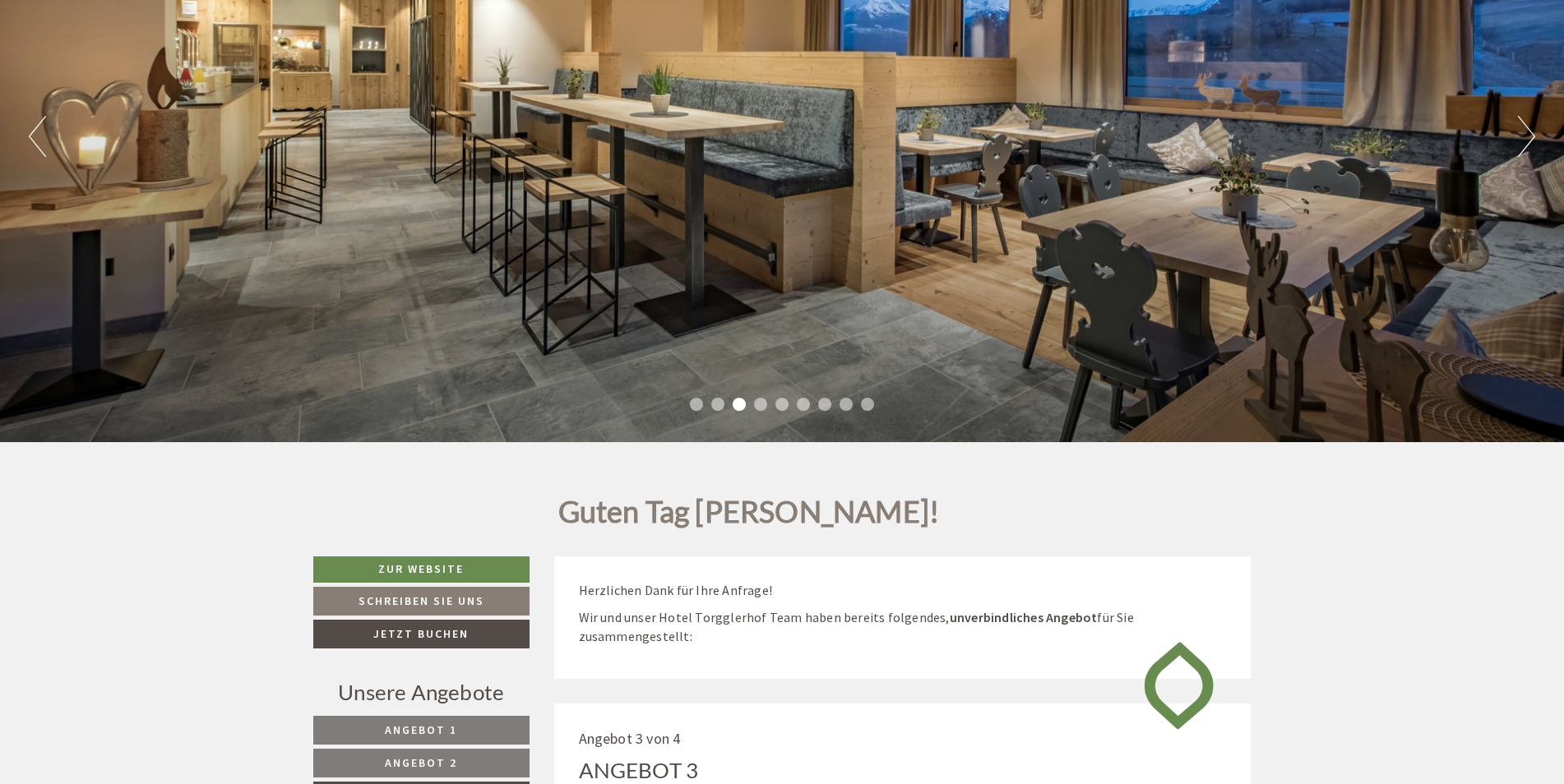
scroll to position [411, 0]
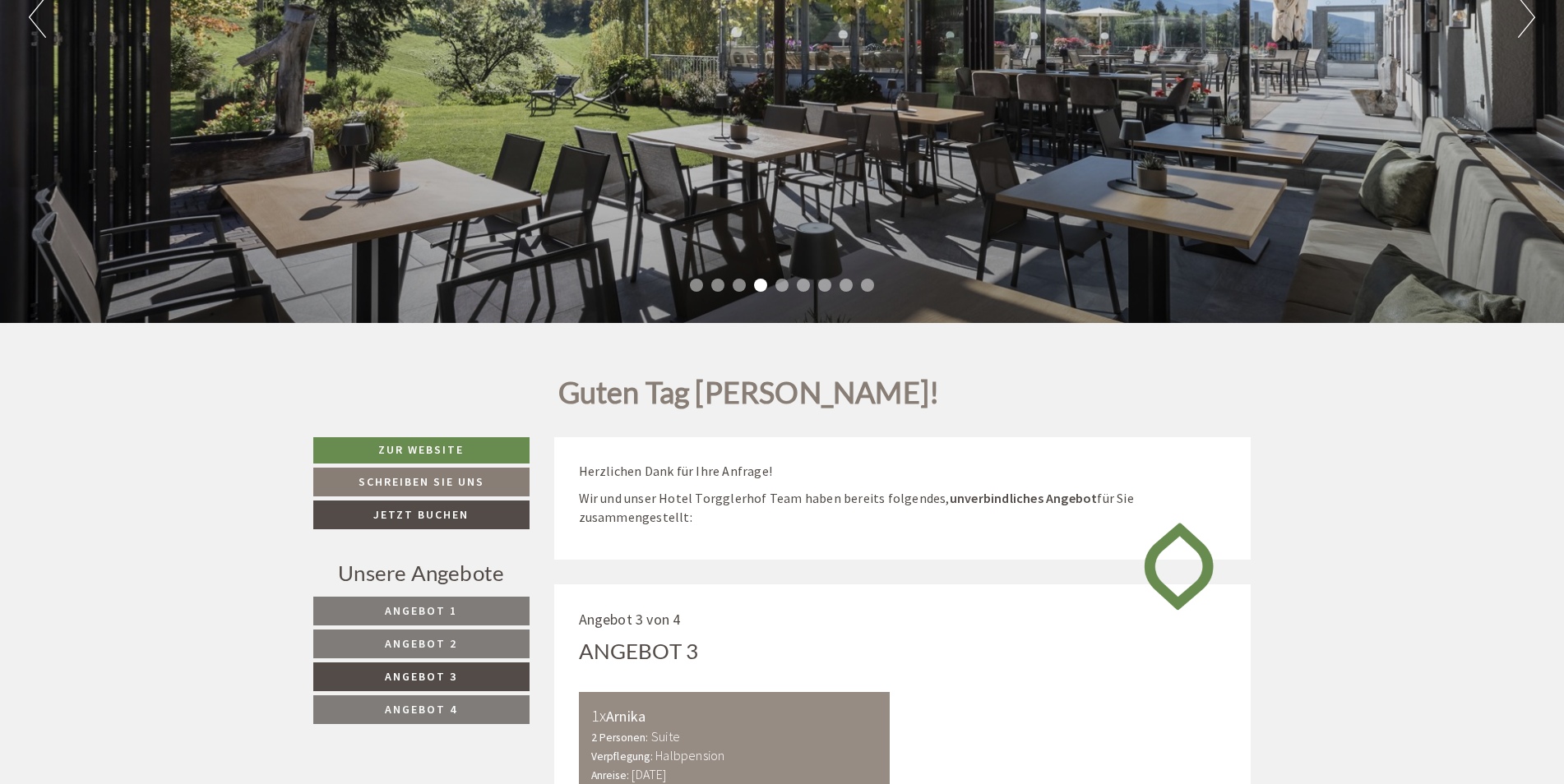
click at [447, 672] on span "Angebot 3" at bounding box center [421, 677] width 72 height 15
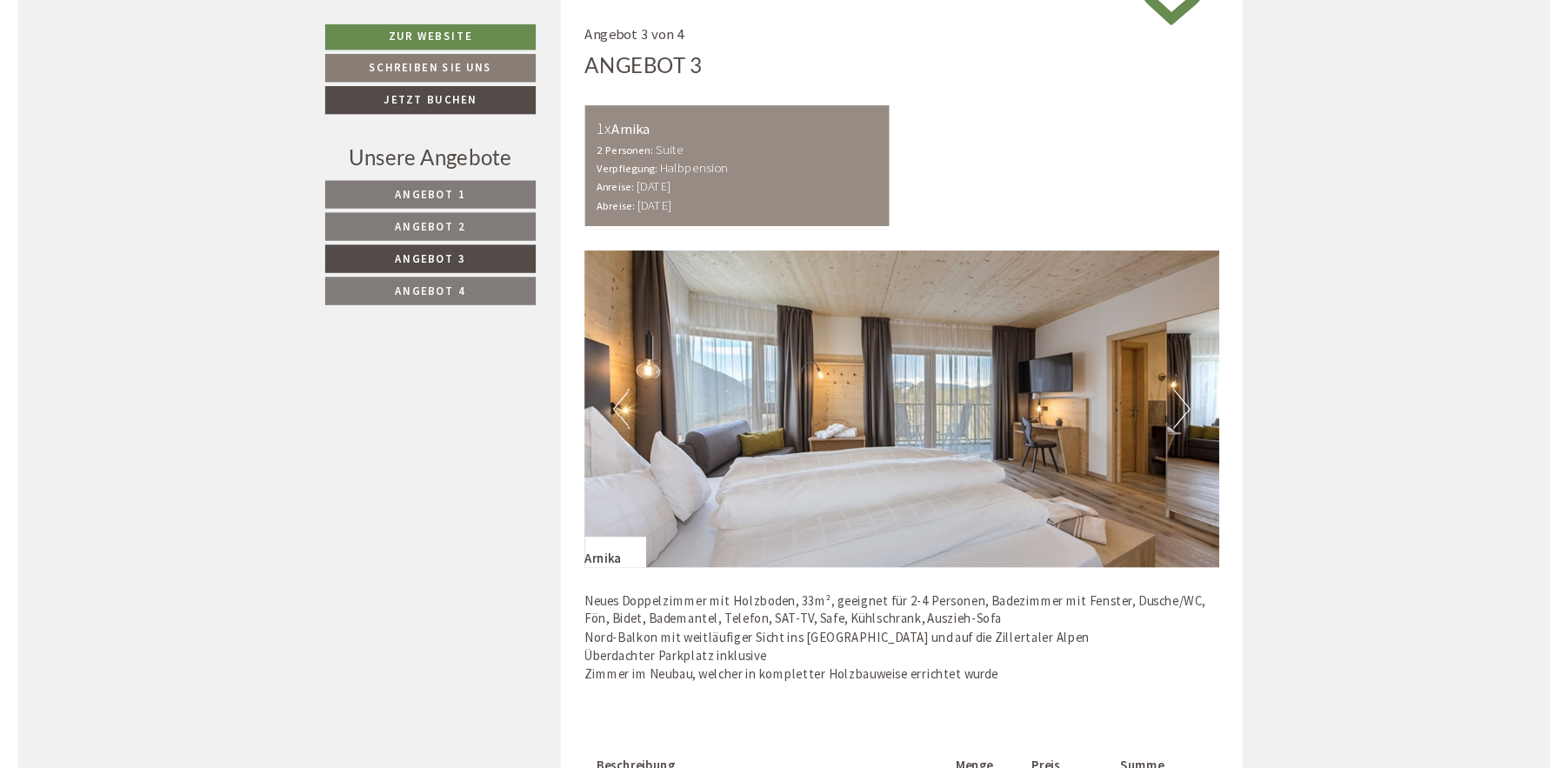
scroll to position [1020, 0]
